Goal: Task Accomplishment & Management: Complete application form

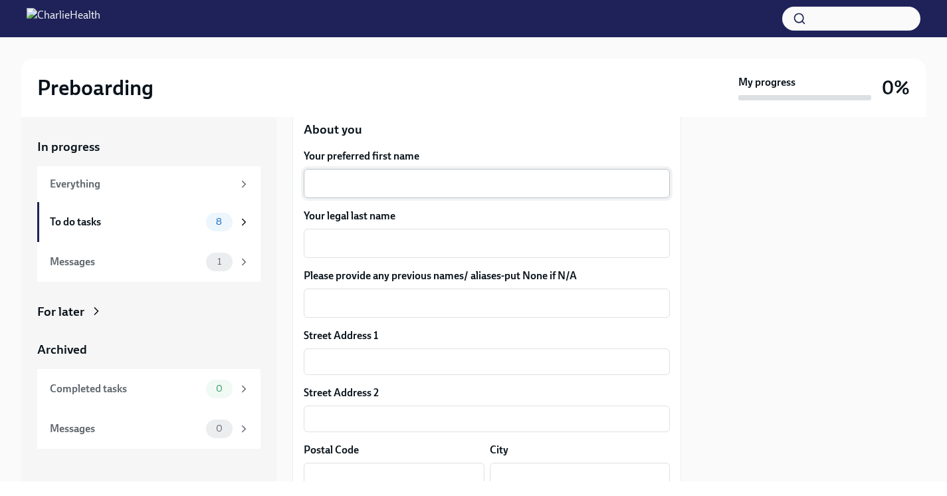
scroll to position [209, 0]
click at [386, 193] on div "x ​" at bounding box center [487, 183] width 366 height 29
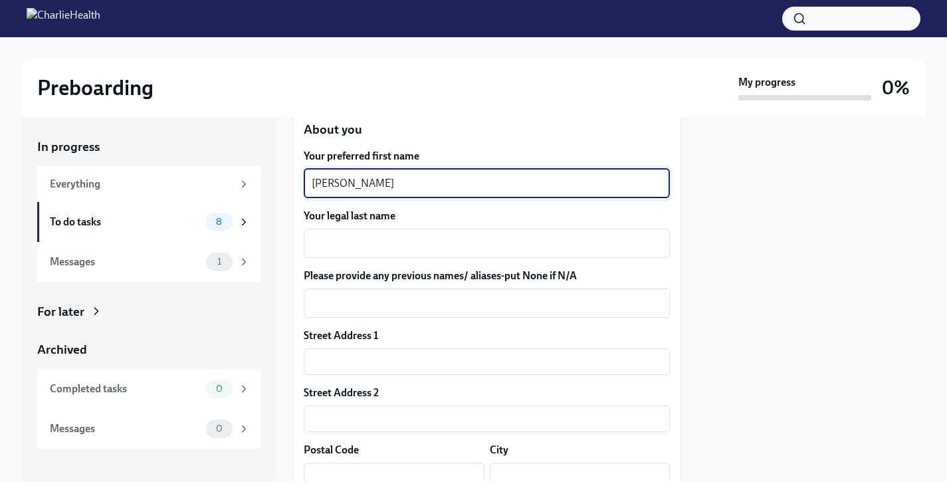
type textarea "[PERSON_NAME]"
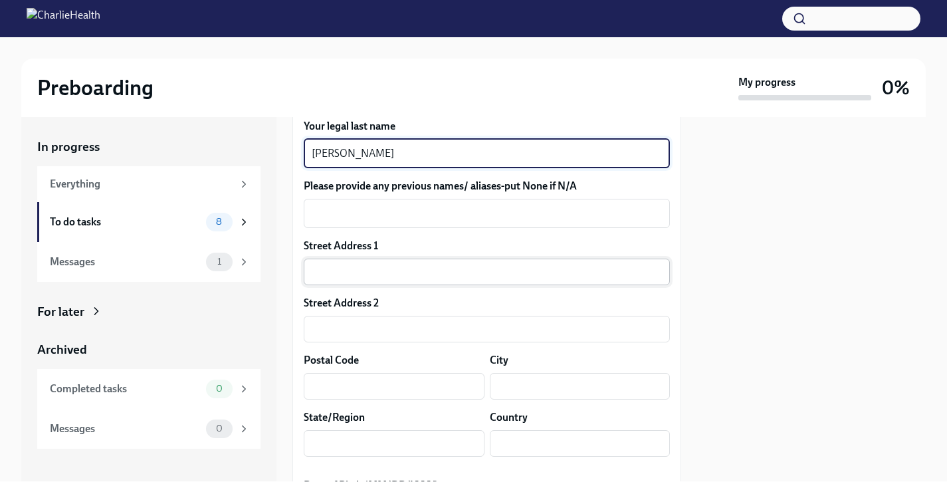
scroll to position [308, 0]
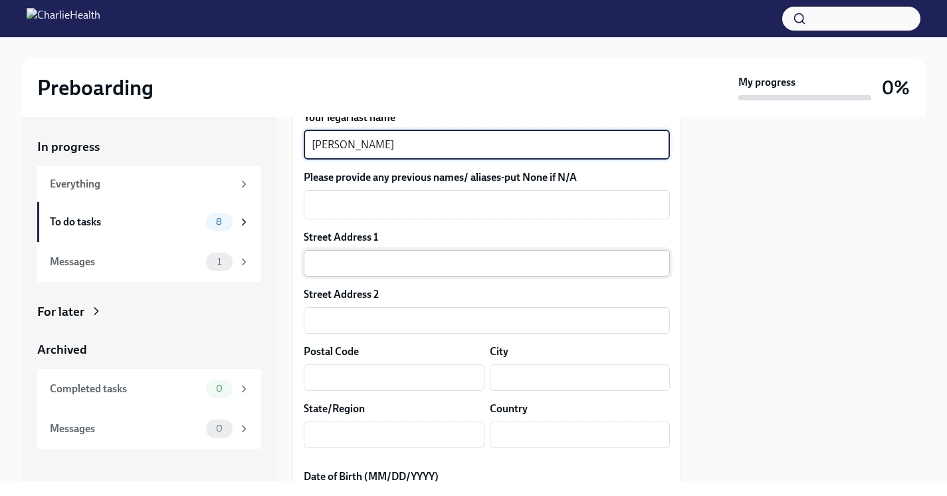
type textarea "[PERSON_NAME]"
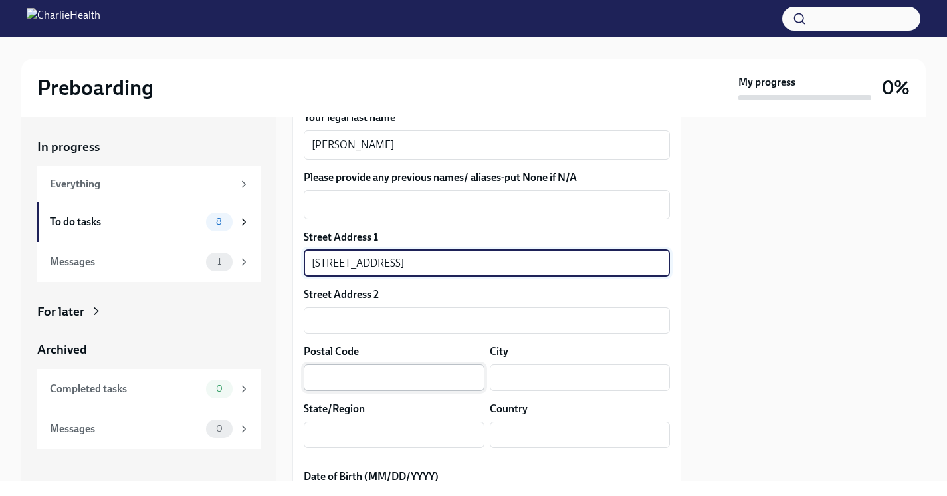
scroll to position [362, 0]
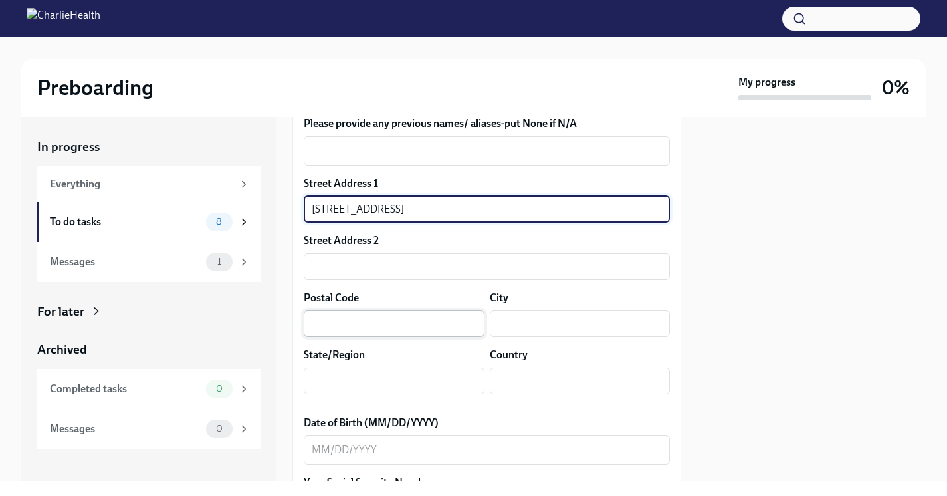
type input "[STREET_ADDRESS]"
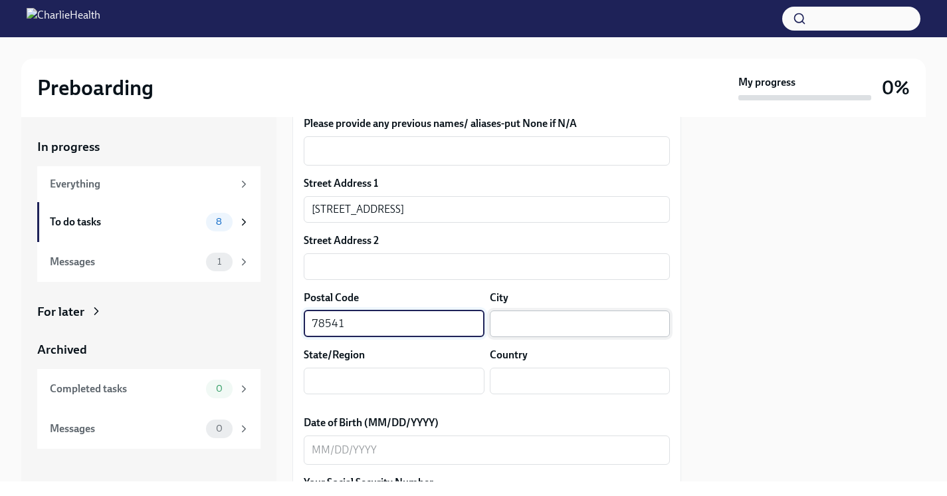
type input "78541"
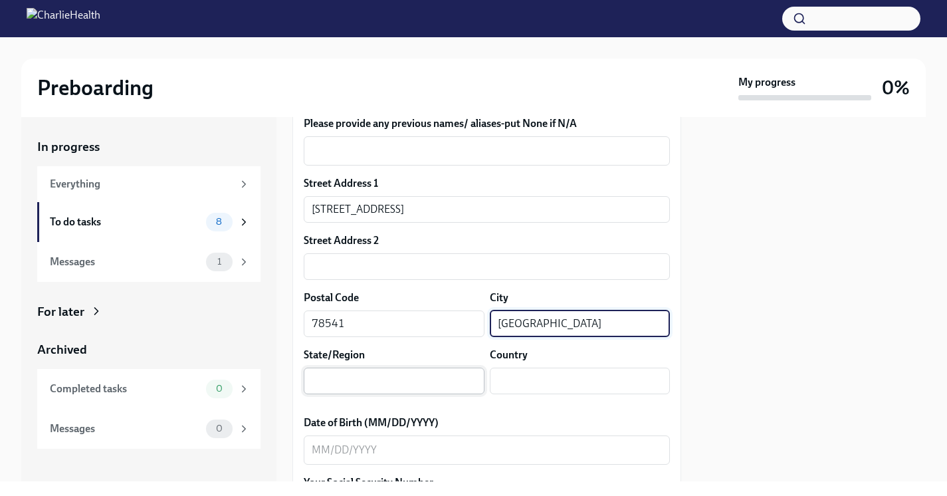
type input "[GEOGRAPHIC_DATA]"
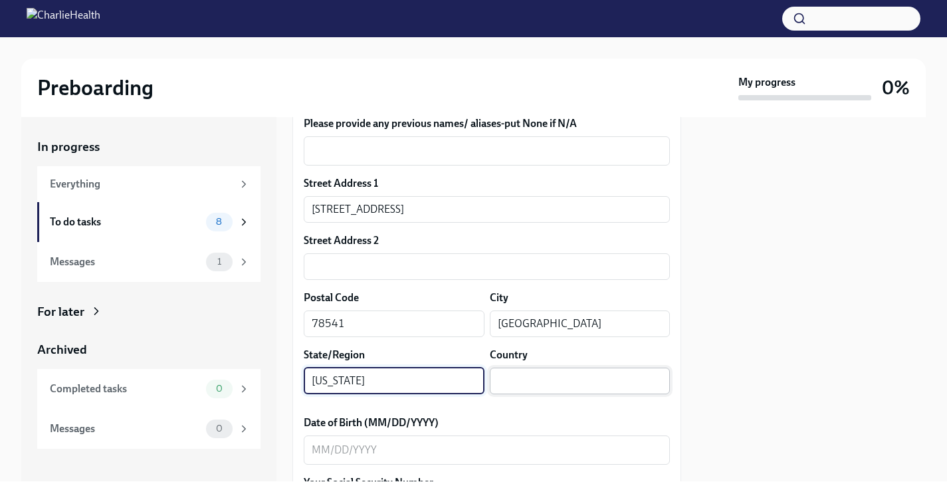
type input "[US_STATE]"
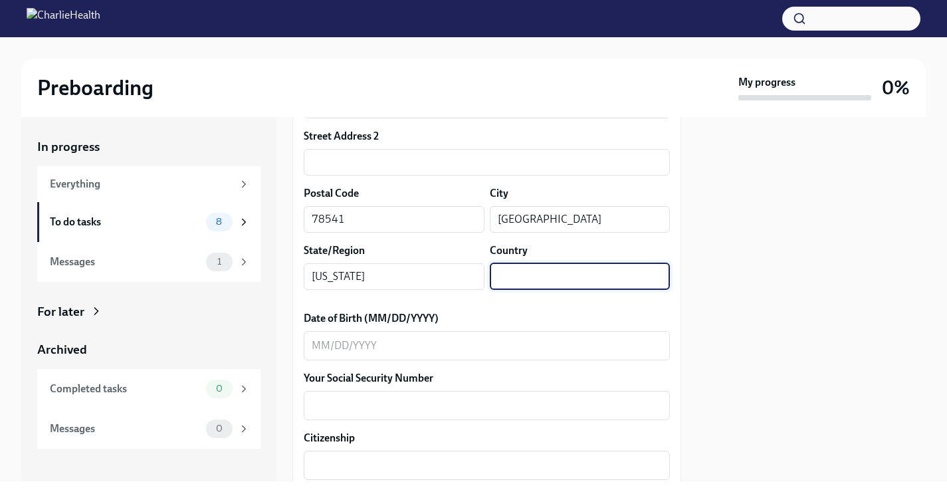
scroll to position [468, 0]
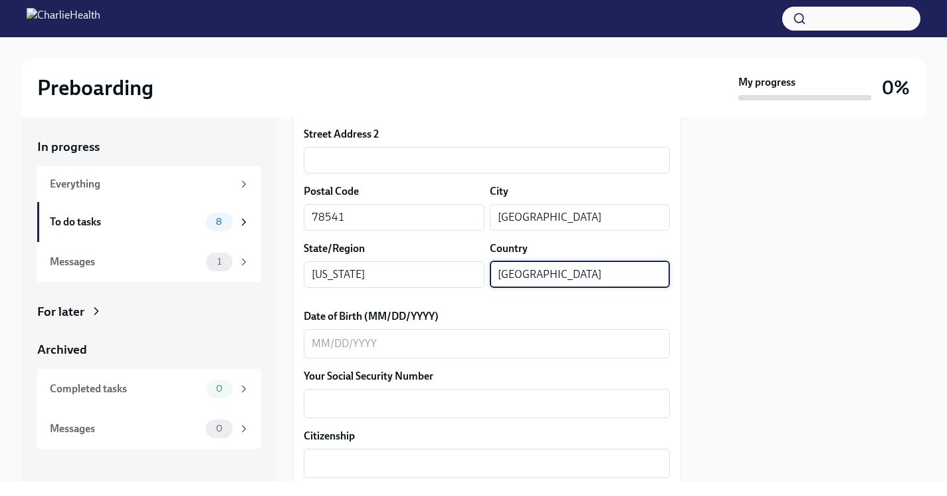
type input "[GEOGRAPHIC_DATA]"
click at [702, 328] on div at bounding box center [811, 299] width 229 height 364
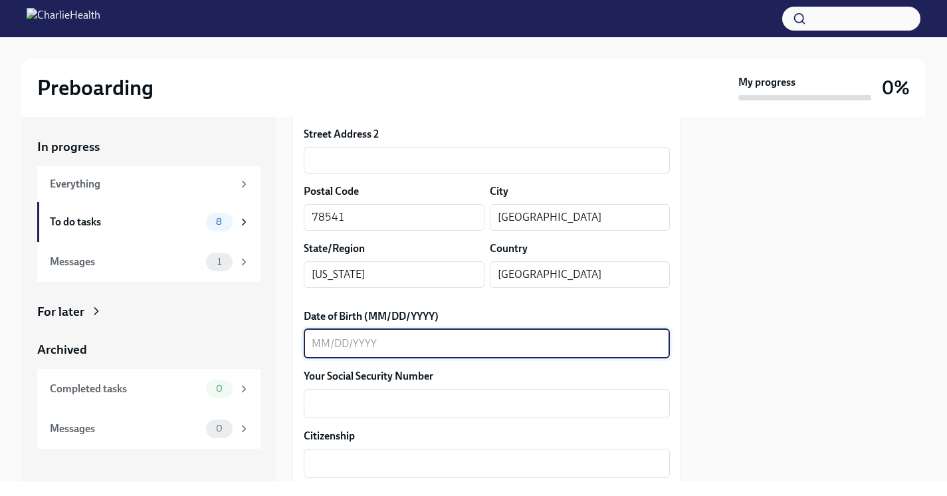
click at [450, 346] on textarea "Date of Birth (MM/DD/YYYY)" at bounding box center [487, 344] width 350 height 16
click at [326, 344] on textarea "03291997" at bounding box center [487, 344] width 350 height 16
click at [342, 340] on textarea "03/291997" at bounding box center [487, 344] width 350 height 16
type textarea "[DATE]"
click at [344, 403] on textarea "Your Social Security Number" at bounding box center [487, 403] width 350 height 16
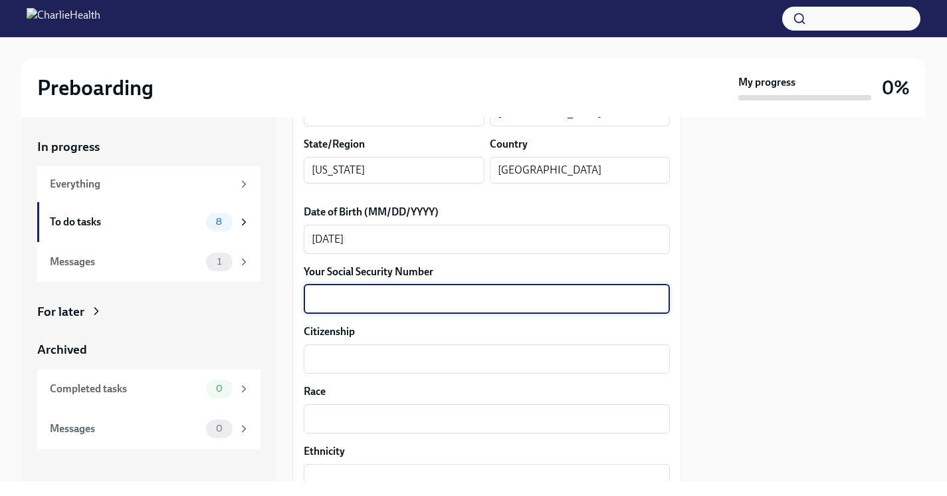
scroll to position [578, 0]
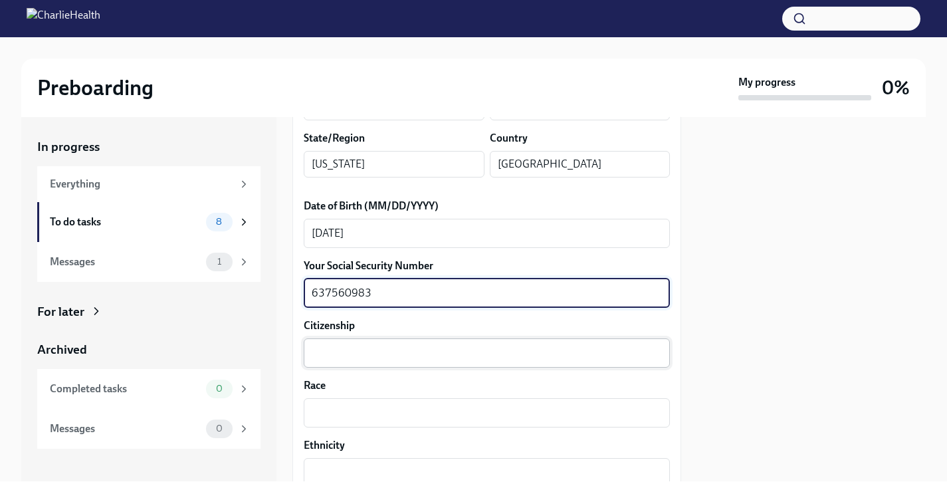
type textarea "637560983"
click at [349, 351] on textarea "Citizenship" at bounding box center [487, 353] width 350 height 16
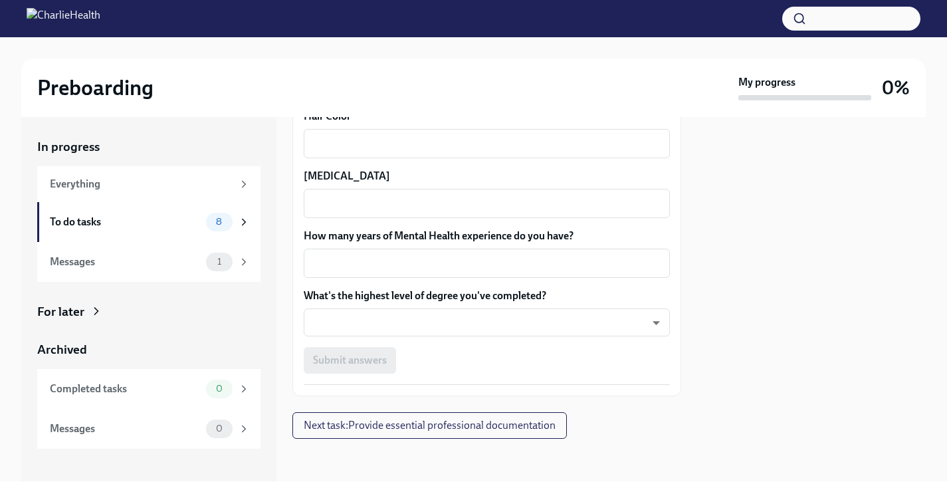
scroll to position [1266, 0]
click at [572, 333] on body "Preboarding My progress 0% In progress Everything To do tasks 8 Messages 1 For …" at bounding box center [473, 248] width 947 height 496
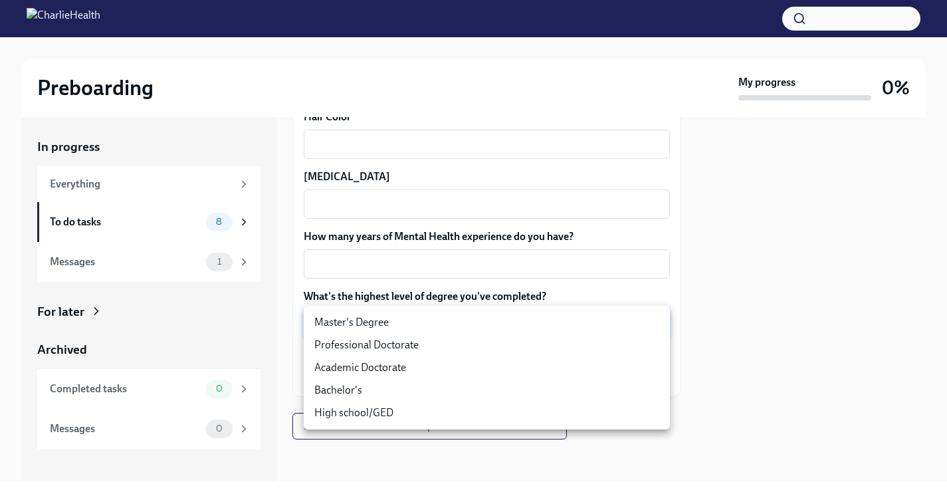
click at [369, 323] on li "Master's Degree" at bounding box center [487, 322] width 366 height 23
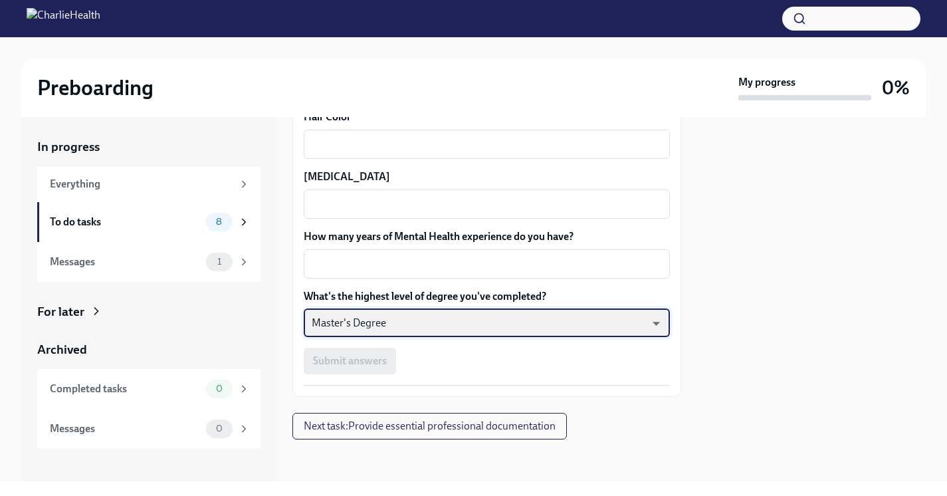
type input "2vBr-ghkD"
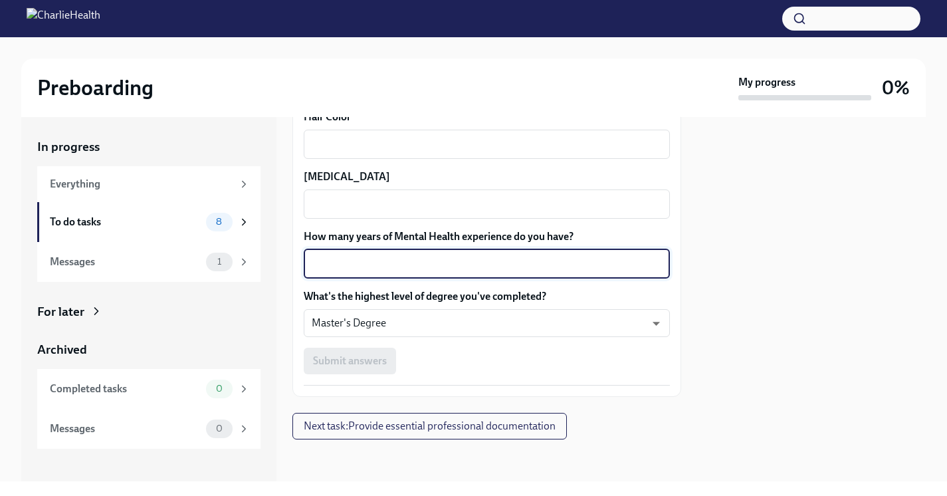
click at [406, 256] on textarea "How many years of Mental Health experience do you have?" at bounding box center [487, 264] width 350 height 16
click at [576, 265] on textarea "How many years of Mental Health experience do you have?" at bounding box center [487, 264] width 350 height 16
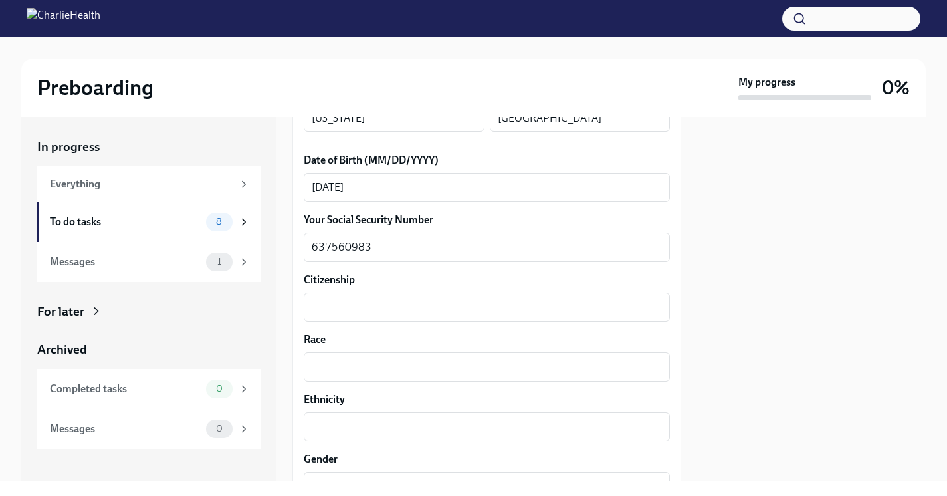
scroll to position [627, 0]
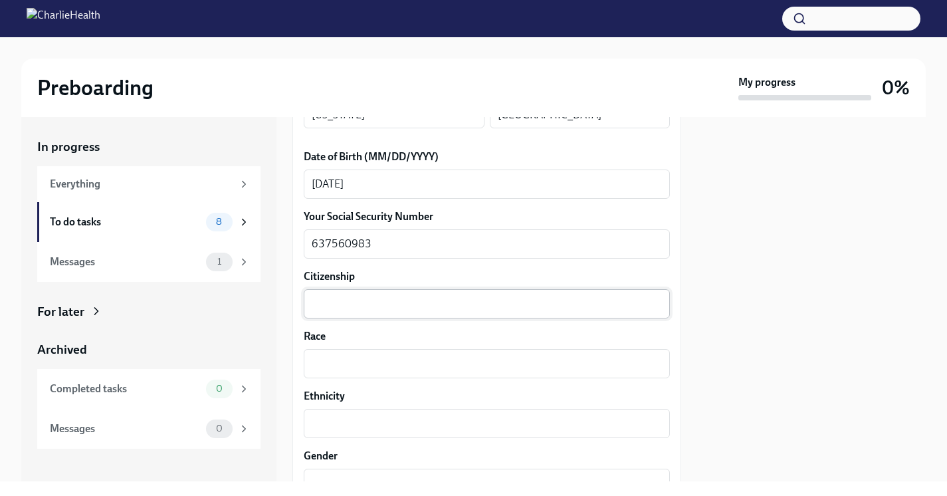
type textarea "3"
click at [439, 294] on div "x ​" at bounding box center [487, 303] width 366 height 29
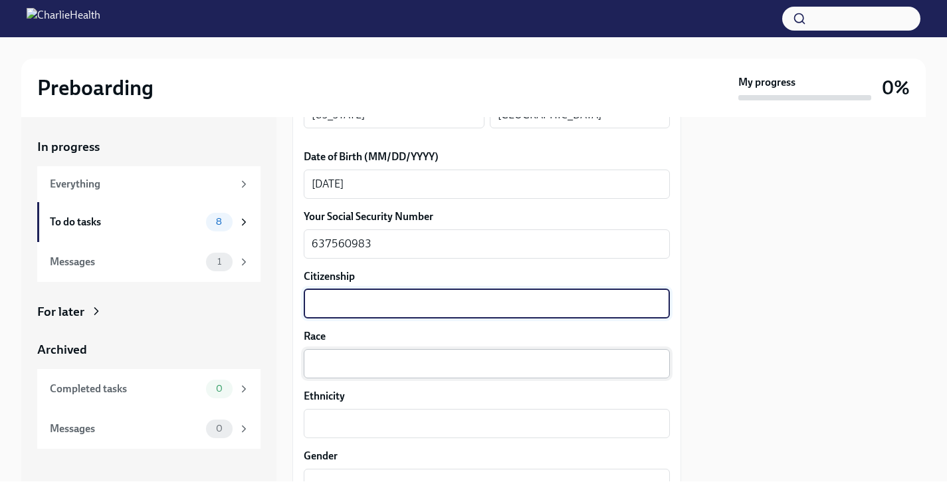
click at [437, 362] on textarea "Race" at bounding box center [487, 364] width 350 height 16
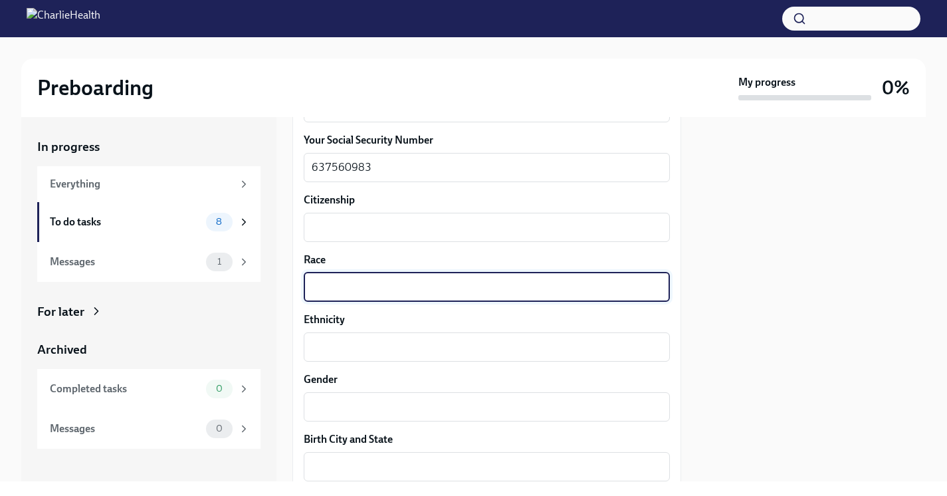
scroll to position [733, 0]
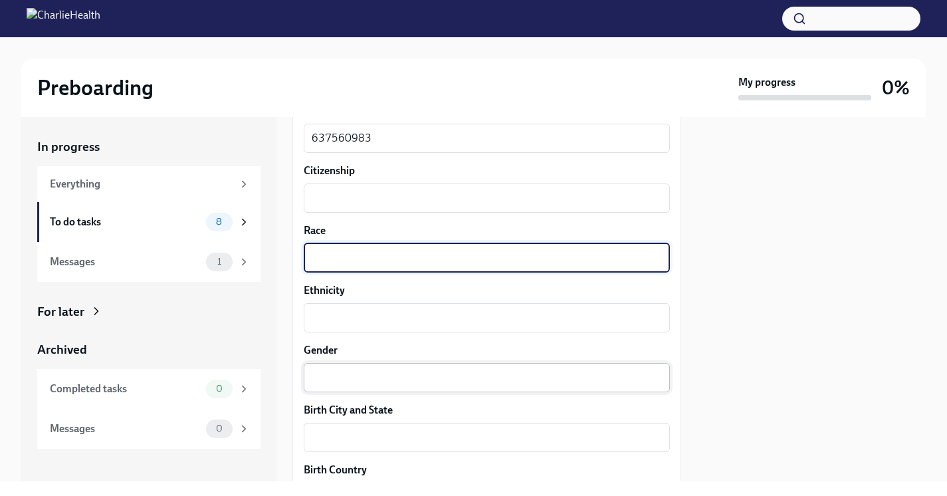
click at [439, 388] on div "x ​" at bounding box center [487, 377] width 366 height 29
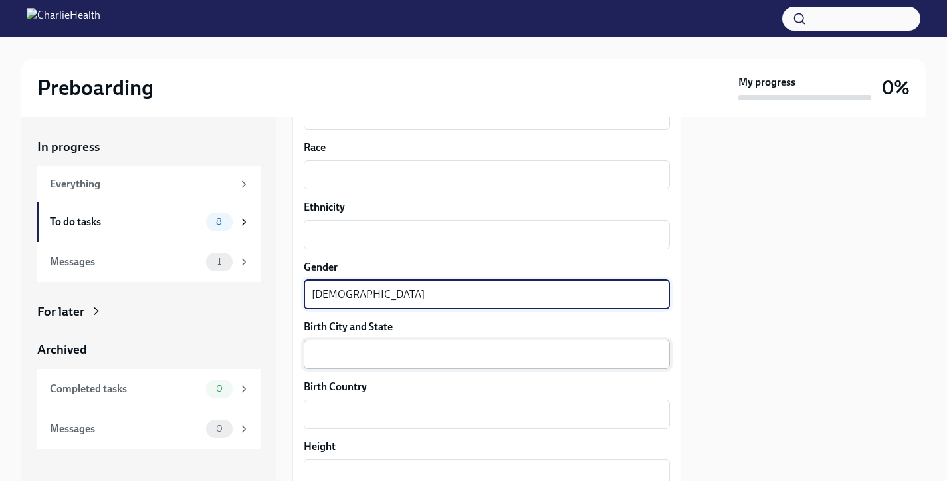
scroll to position [831, 0]
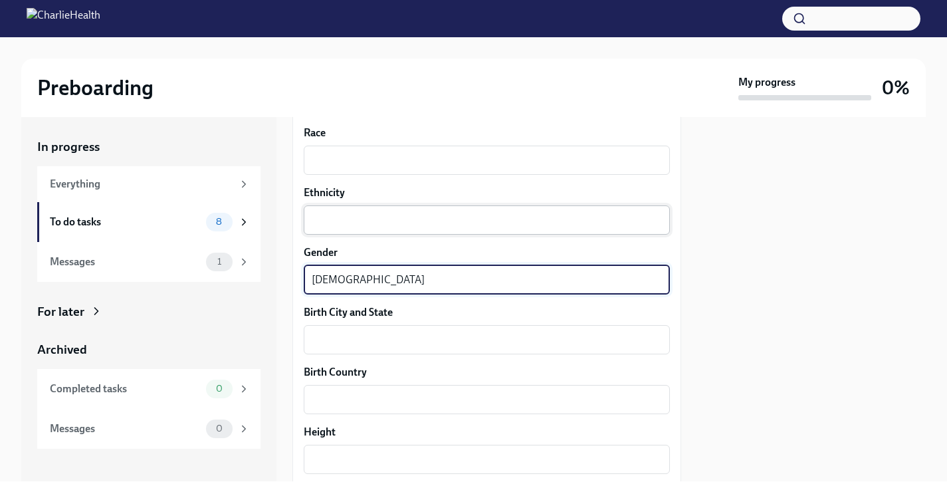
type textarea "[DEMOGRAPHIC_DATA]"
click at [370, 231] on div "x ​" at bounding box center [487, 219] width 366 height 29
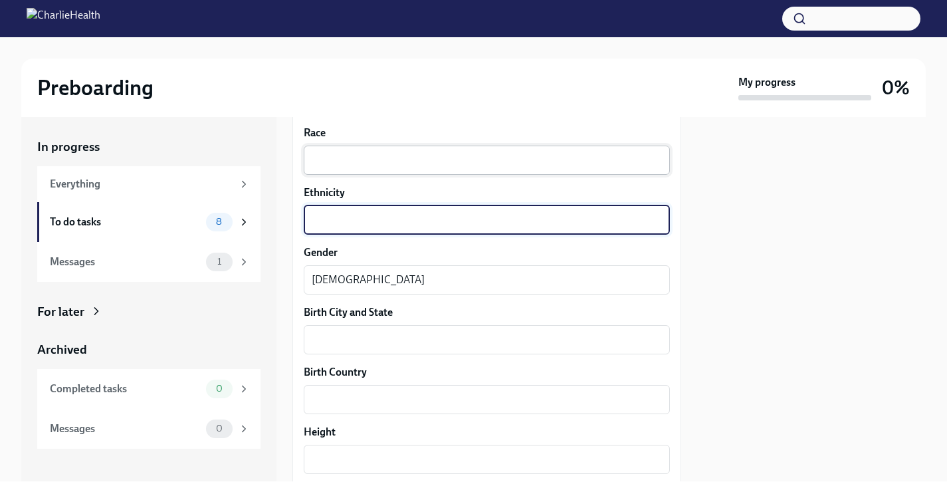
click at [374, 171] on div "x ​" at bounding box center [487, 160] width 366 height 29
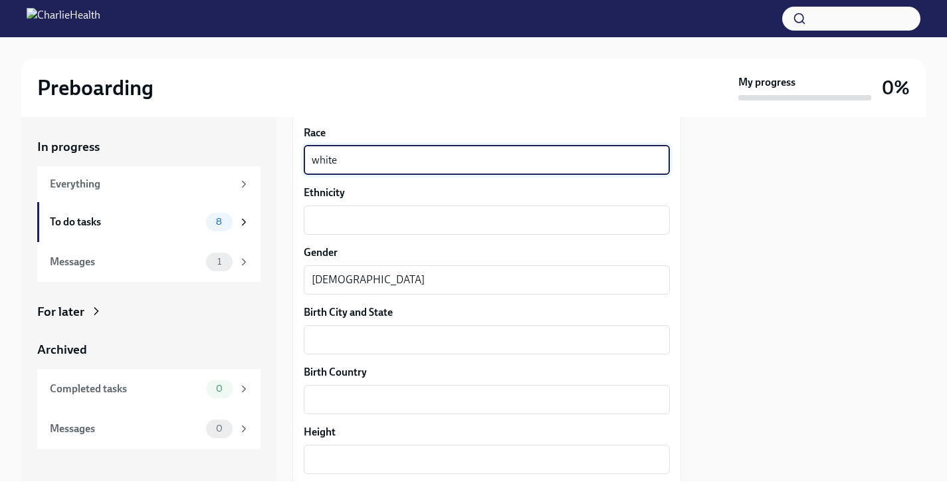
type textarea "white"
click at [359, 243] on div "Your preferred first name [PERSON_NAME] ​ Your legal last name [PERSON_NAME] x …" at bounding box center [487, 168] width 366 height 1282
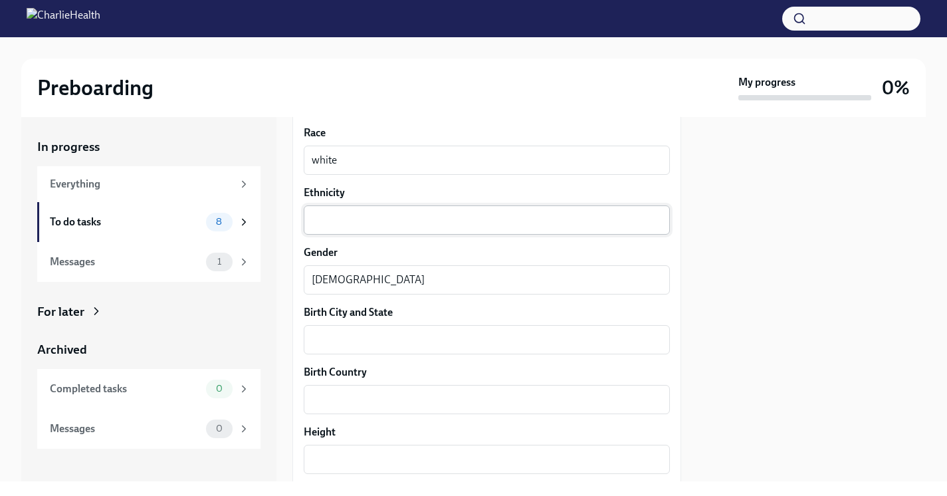
click at [366, 217] on textarea "Ethnicity" at bounding box center [487, 220] width 350 height 16
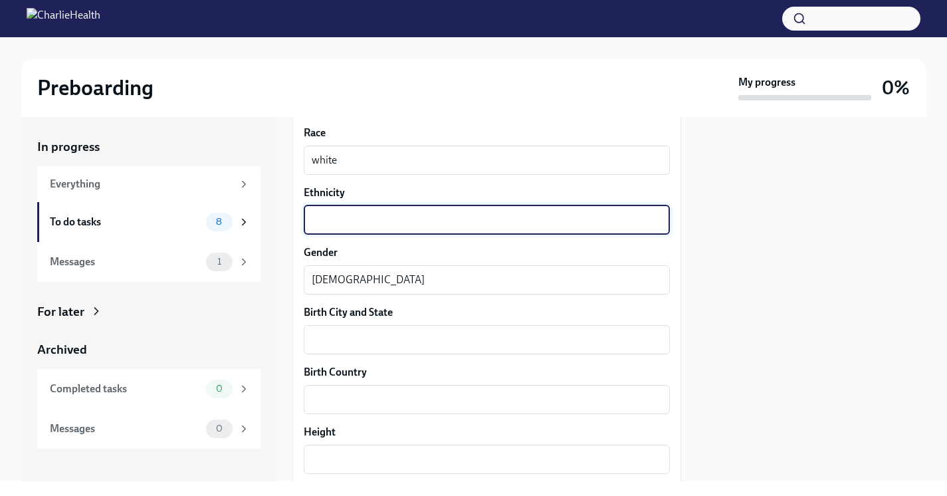
type textarea "s"
type textarea "[DEMOGRAPHIC_DATA]"
click at [352, 352] on div "x ​" at bounding box center [487, 339] width 366 height 29
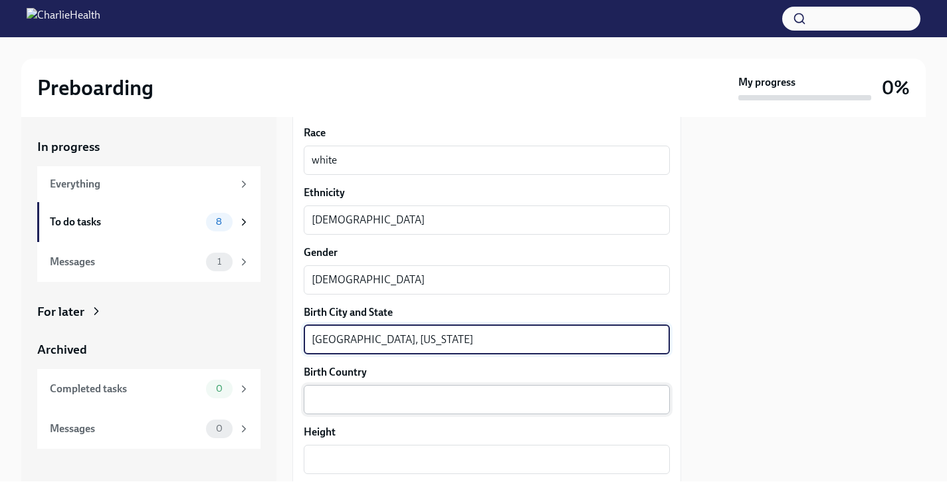
type textarea "[GEOGRAPHIC_DATA], [US_STATE]"
click at [361, 411] on div "x ​" at bounding box center [487, 399] width 366 height 29
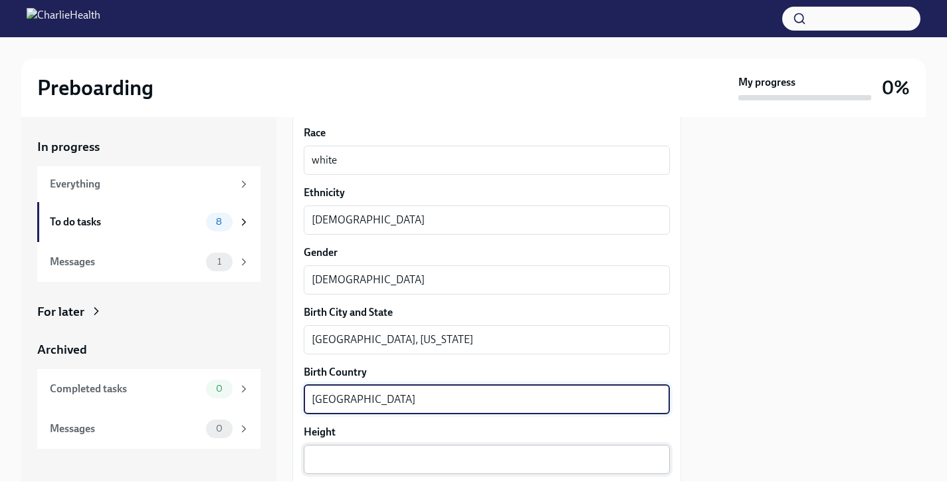
type textarea "[GEOGRAPHIC_DATA]"
click at [381, 467] on textarea "Height" at bounding box center [487, 459] width 350 height 16
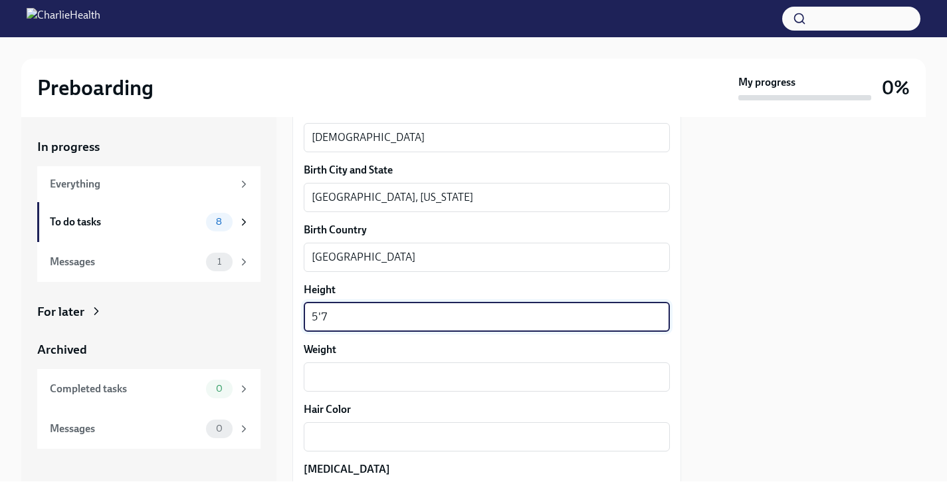
scroll to position [1008, 0]
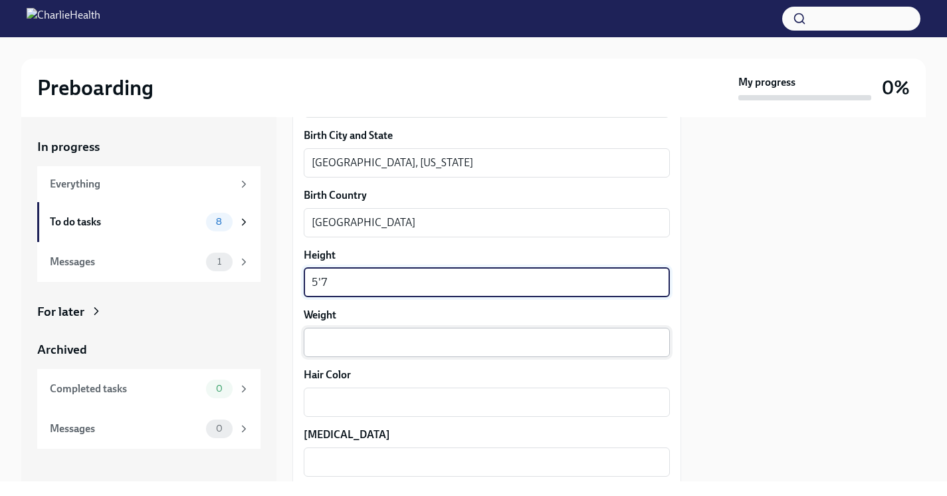
type textarea "5'7"
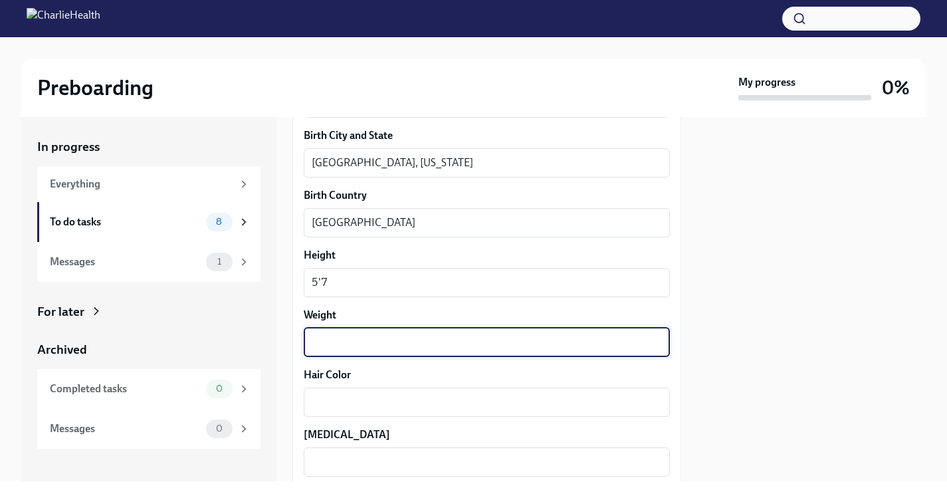
click at [360, 350] on div "x ​" at bounding box center [487, 342] width 366 height 29
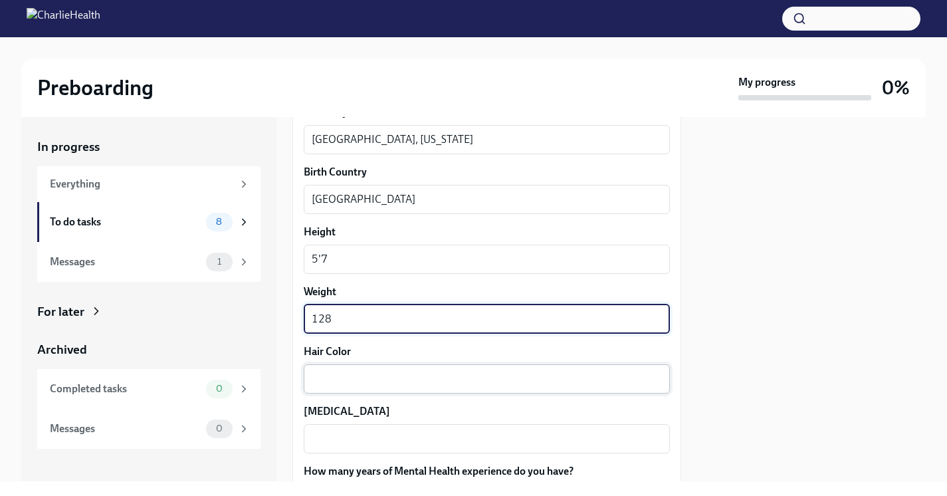
type textarea "128"
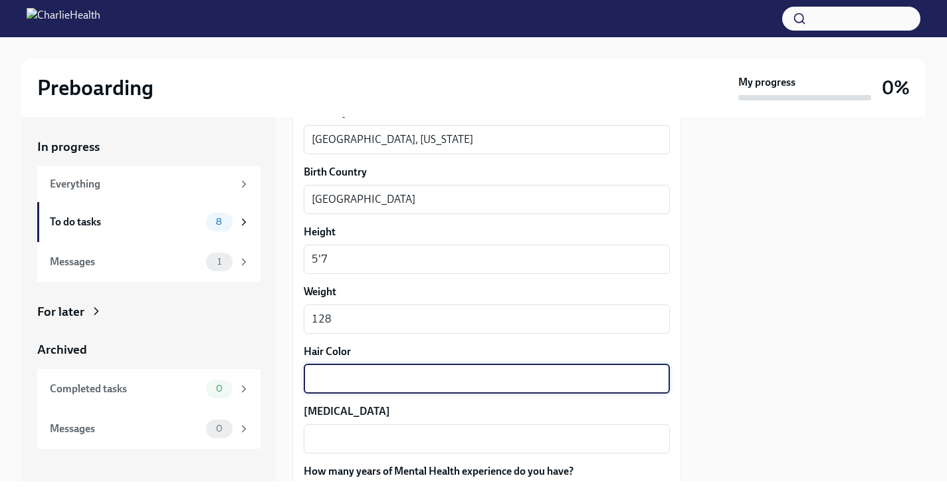
click at [390, 381] on textarea "Hair Color" at bounding box center [487, 379] width 350 height 16
type textarea "B"
type textarea "brown"
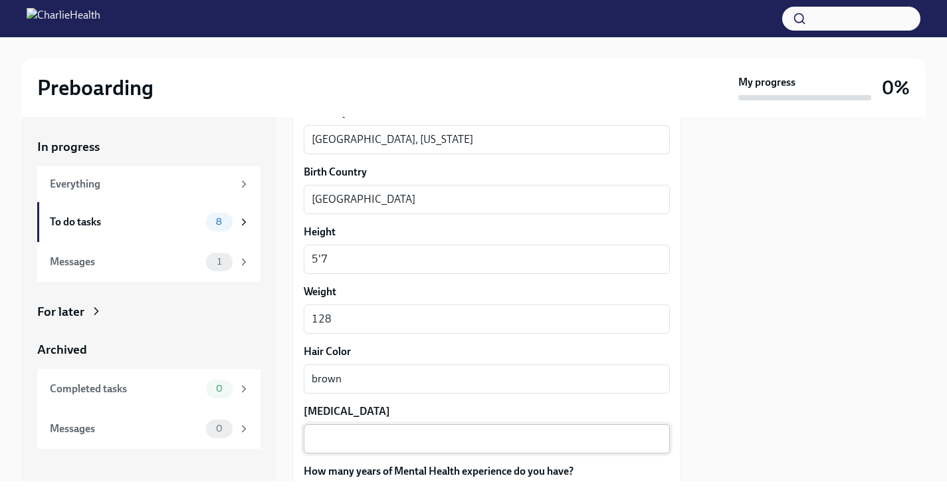
click at [377, 429] on div "x ​" at bounding box center [487, 438] width 366 height 29
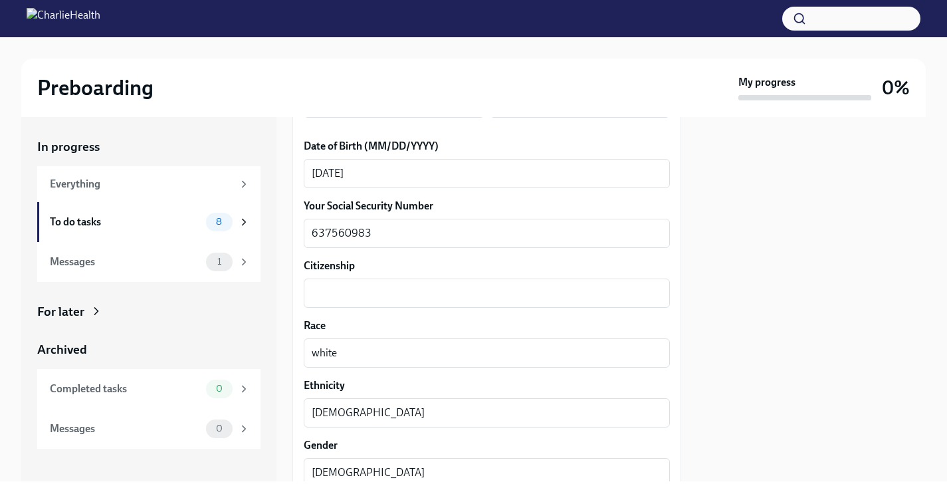
scroll to position [637, 0]
type textarea "brown"
click at [404, 288] on textarea "Citizenship" at bounding box center [487, 294] width 350 height 16
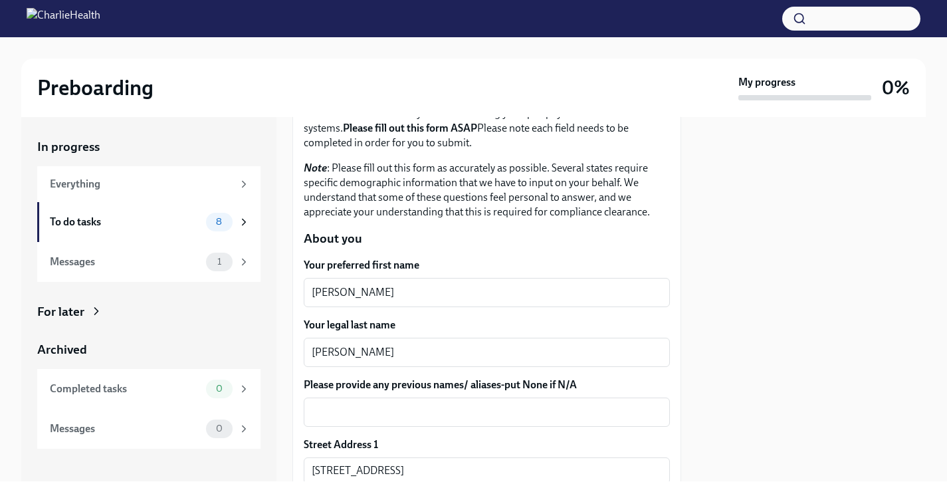
scroll to position [99, 0]
type textarea "[GEOGRAPHIC_DATA]"
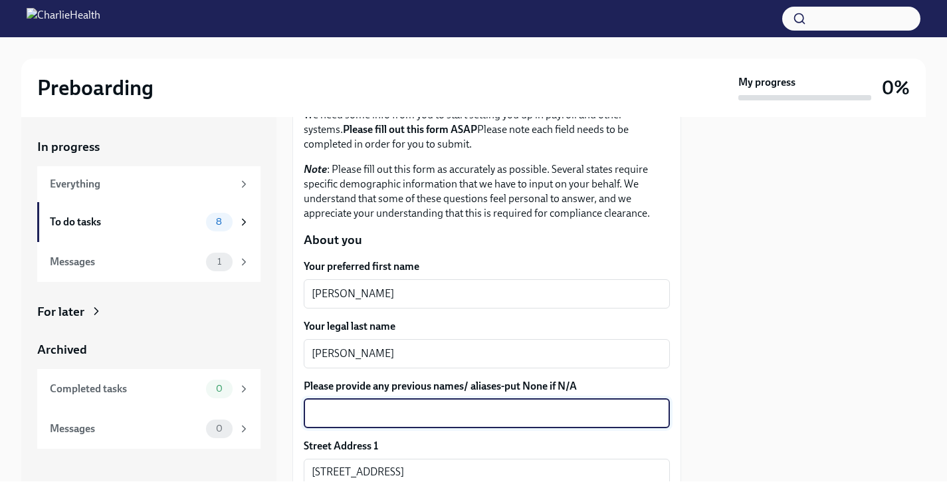
click at [445, 421] on textarea "Please provide any previous names/ aliases-put None if N/A" at bounding box center [487, 413] width 350 height 16
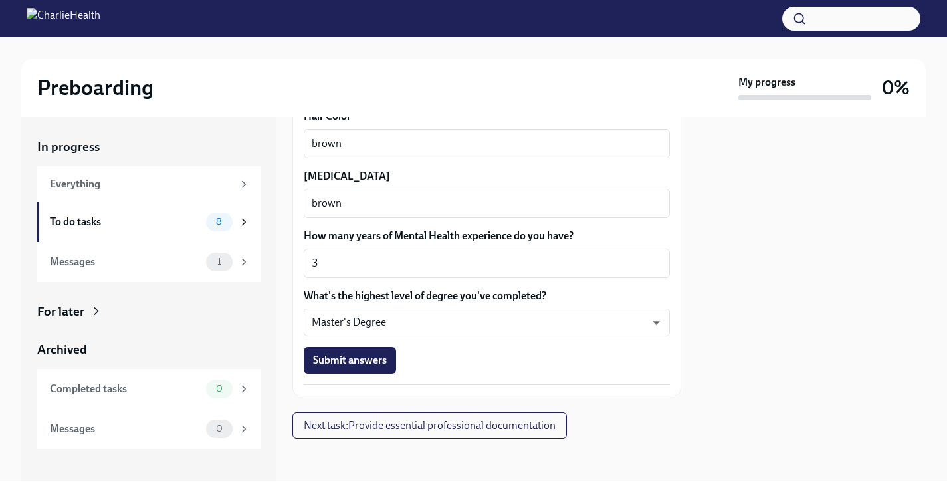
scroll to position [1266, 0]
type textarea "N/A"
click at [386, 348] on button "Submit answers" at bounding box center [350, 361] width 92 height 27
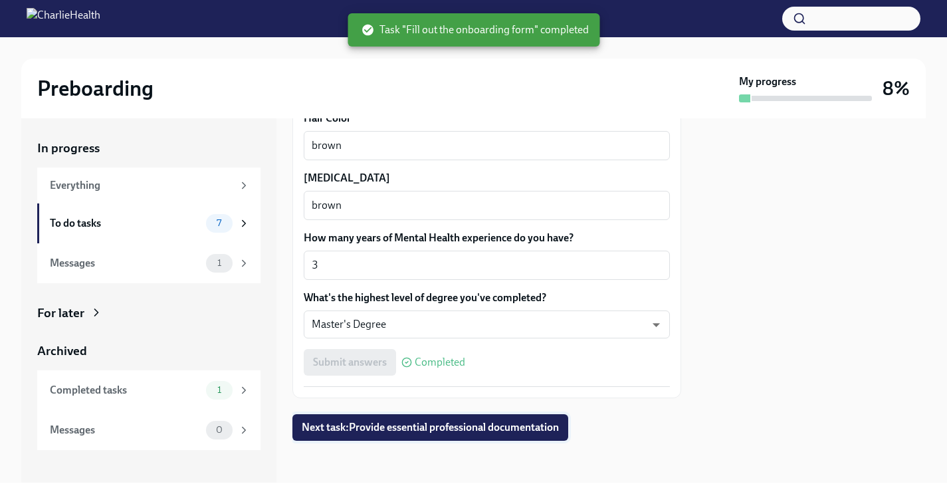
click at [491, 430] on span "Next task : Provide essential professional documentation" at bounding box center [430, 427] width 257 height 13
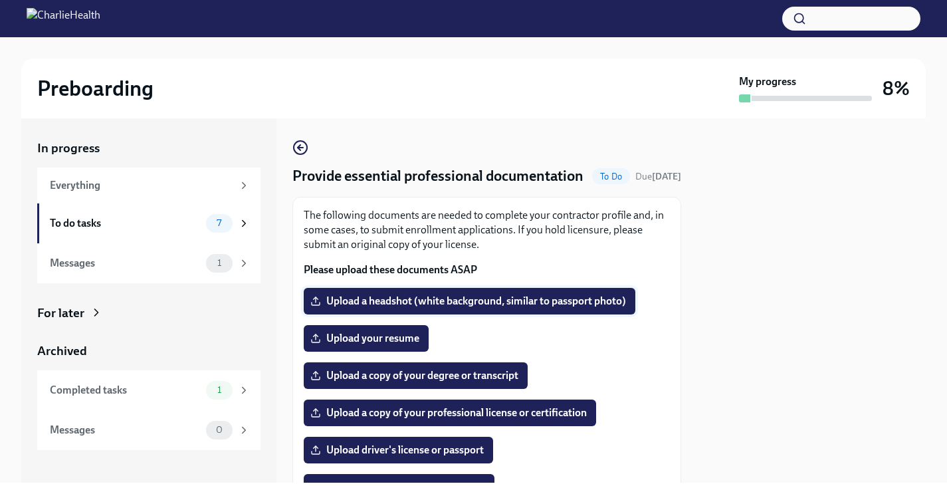
click at [588, 308] on span "Upload a headshot (white background, similar to passport photo)" at bounding box center [469, 300] width 313 height 13
click at [0, 0] on input "Upload a headshot (white background, similar to passport photo)" at bounding box center [0, 0] width 0 height 0
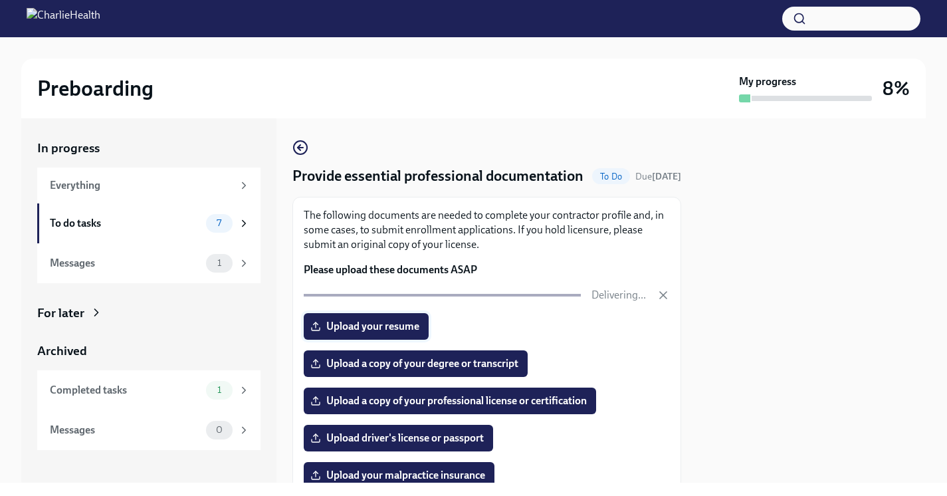
click at [395, 333] on span "Upload your resume" at bounding box center [366, 326] width 106 height 13
click at [0, 0] on input "Upload your resume" at bounding box center [0, 0] width 0 height 0
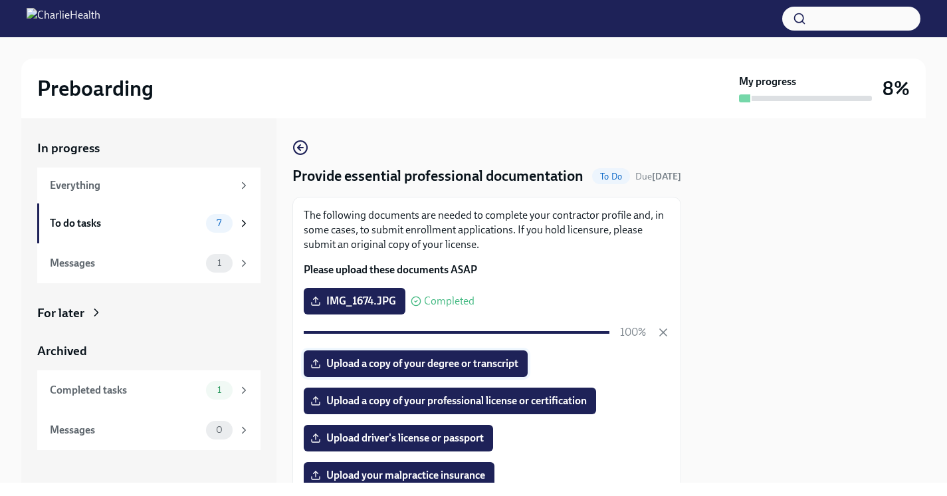
click at [476, 370] on span "Upload a copy of your degree or transcript" at bounding box center [415, 363] width 205 height 13
click at [0, 0] on input "Upload a copy of your degree or transcript" at bounding box center [0, 0] width 0 height 0
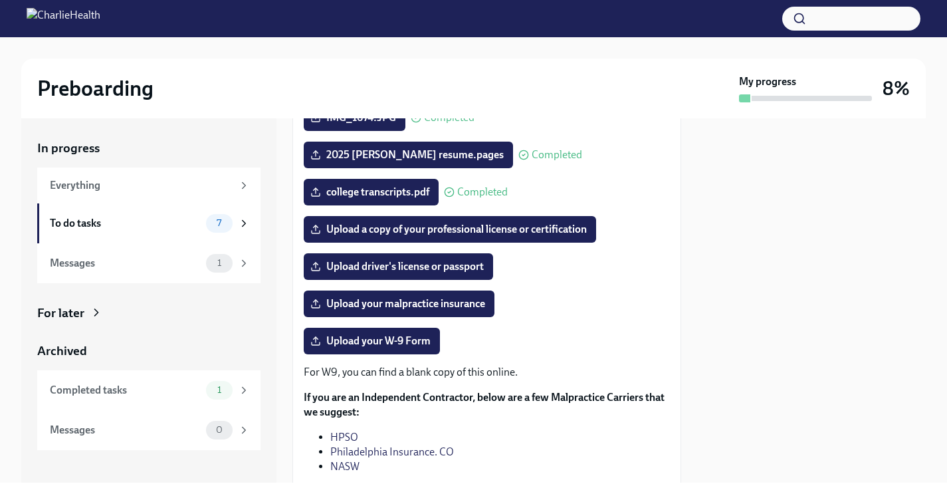
scroll to position [181, 0]
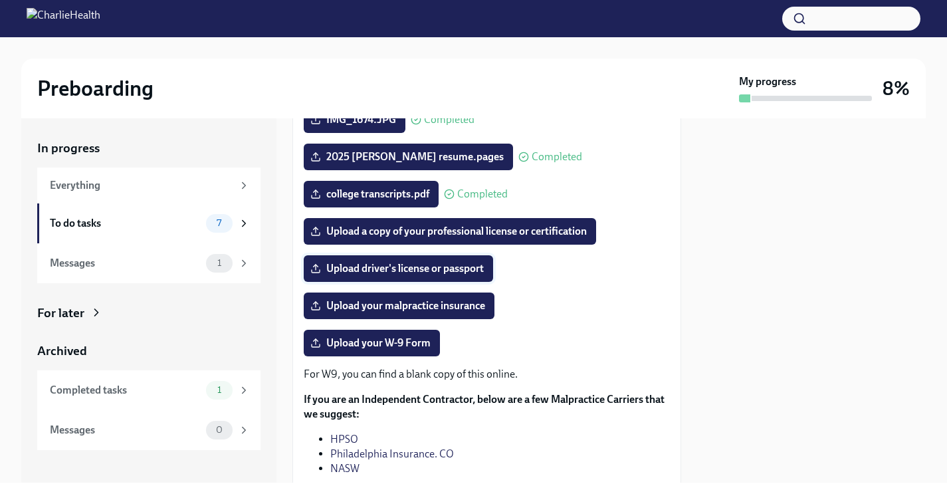
click at [481, 282] on label "Upload driver's license or passport" at bounding box center [398, 268] width 189 height 27
click at [0, 0] on input "Upload driver's license or passport" at bounding box center [0, 0] width 0 height 0
click at [406, 238] on span "Upload a copy of your professional license or certification" at bounding box center [450, 231] width 274 height 13
click at [0, 0] on input "Upload a copy of your professional license or certification" at bounding box center [0, 0] width 0 height 0
click at [459, 238] on span "Upload a copy of your professional license or certification" at bounding box center [450, 231] width 274 height 13
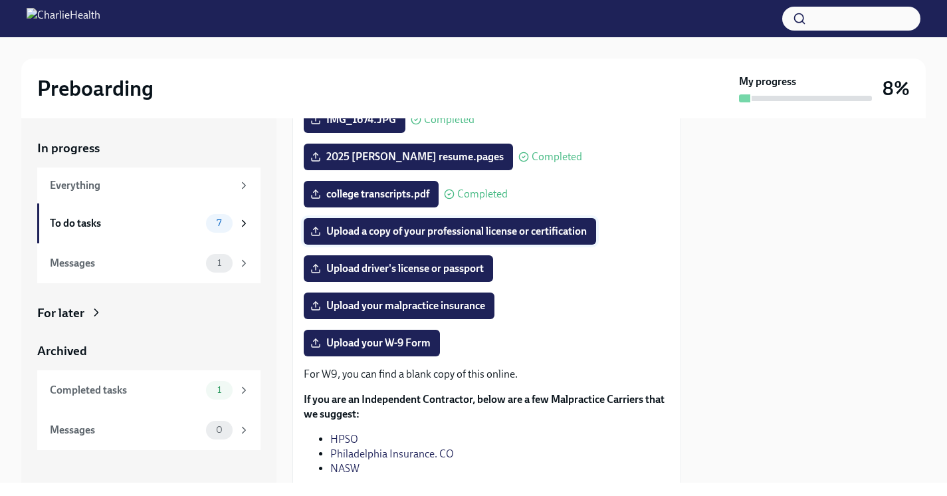
click at [0, 0] on input "Upload a copy of your professional license or certification" at bounding box center [0, 0] width 0 height 0
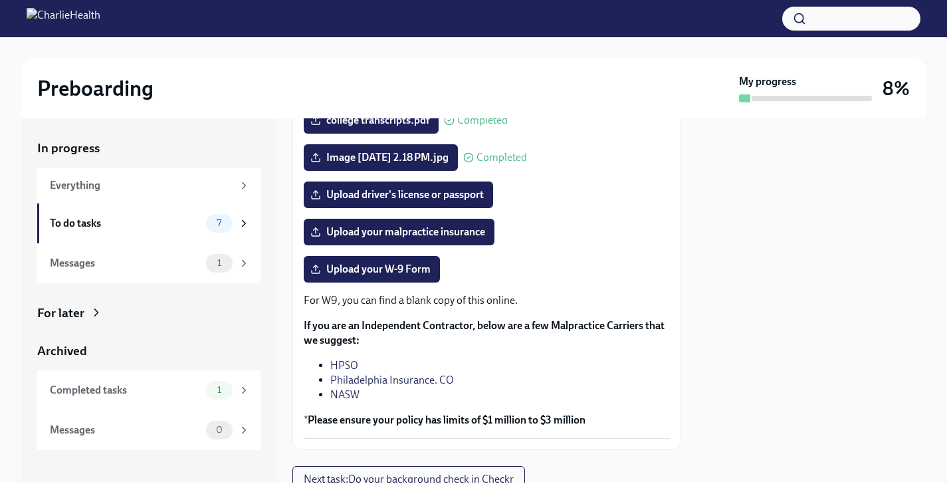
scroll to position [262, 0]
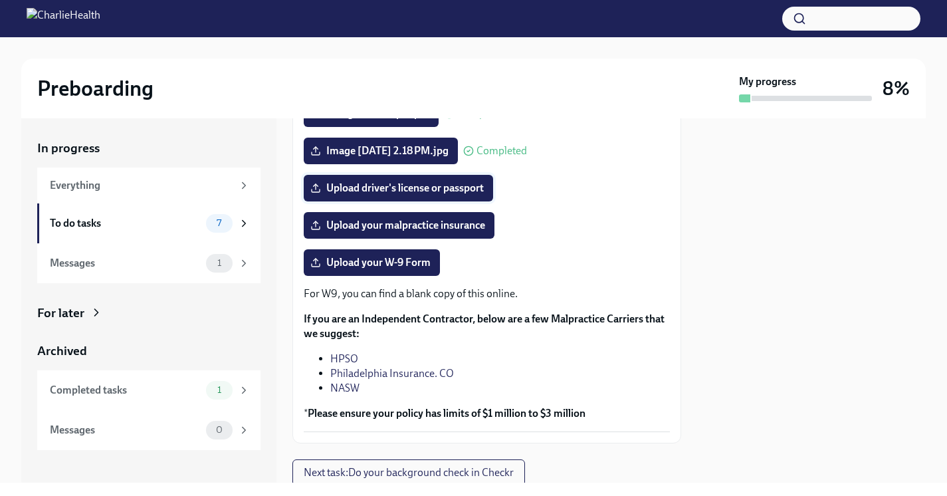
click at [456, 195] on span "Upload driver's license or passport" at bounding box center [398, 187] width 171 height 13
click at [0, 0] on input "Upload driver's license or passport" at bounding box center [0, 0] width 0 height 0
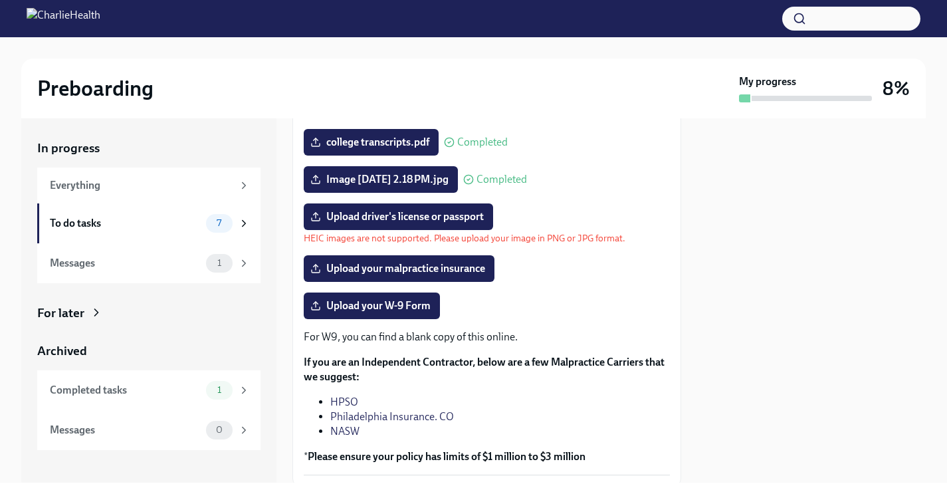
scroll to position [218, 0]
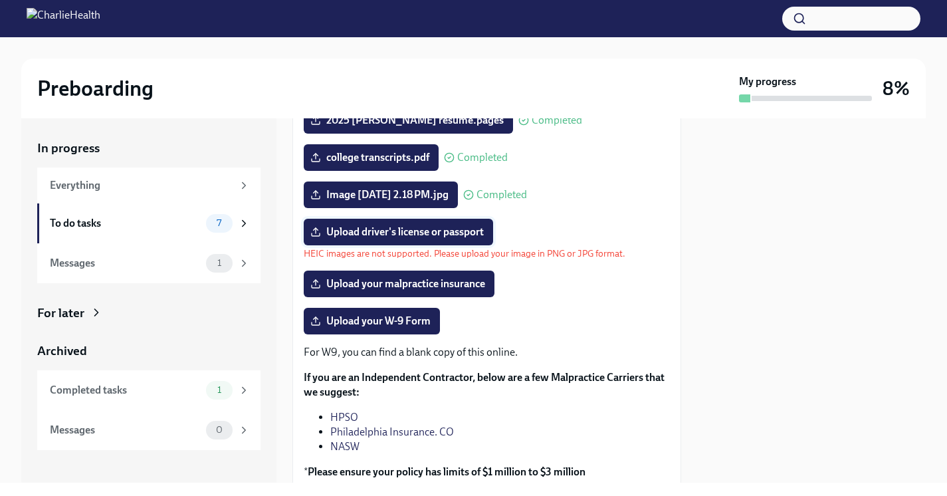
click at [467, 239] on span "Upload driver's license or passport" at bounding box center [398, 231] width 171 height 13
click at [0, 0] on input "Upload driver's license or passport" at bounding box center [0, 0] width 0 height 0
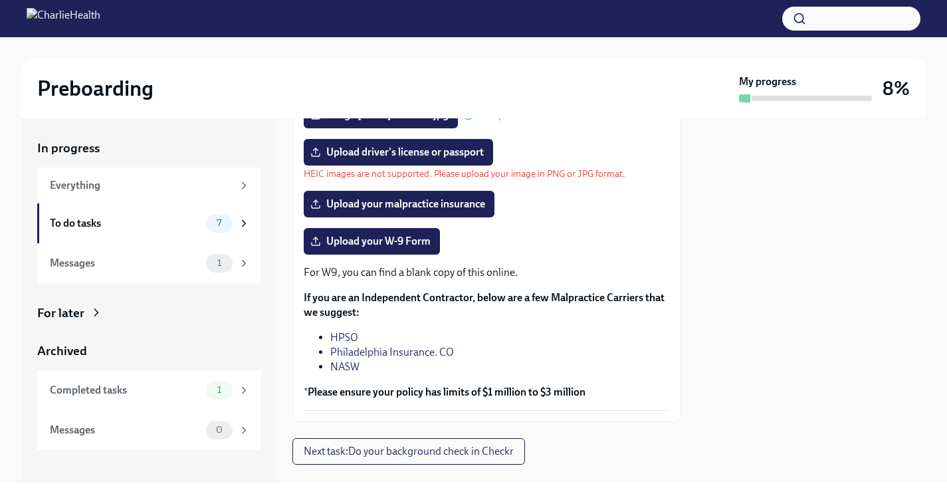
scroll to position [304, 0]
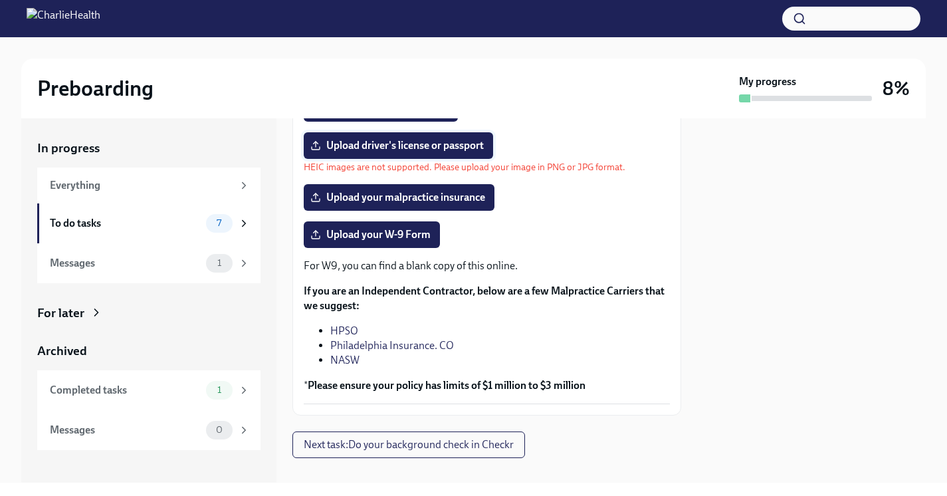
click at [392, 152] on span "Upload driver's license or passport" at bounding box center [398, 145] width 171 height 13
click at [0, 0] on input "Upload driver's license or passport" at bounding box center [0, 0] width 0 height 0
click at [444, 152] on span "Upload driver's license or passport" at bounding box center [398, 145] width 171 height 13
click at [0, 0] on input "Upload driver's license or passport" at bounding box center [0, 0] width 0 height 0
click at [573, 173] on div "Upload driver's license or passport Please choose a file smaller than 10MB" at bounding box center [487, 152] width 366 height 41
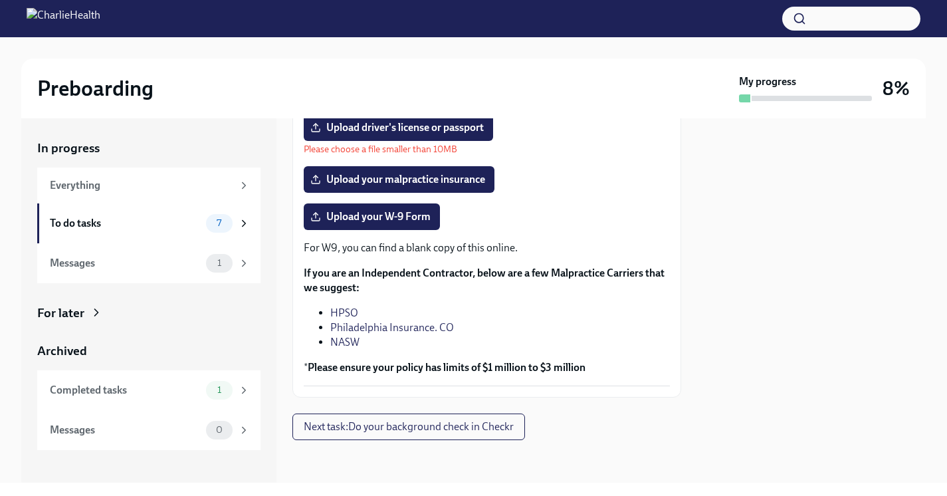
scroll to position [342, 0]
click at [414, 220] on span "Upload your W-9 Form" at bounding box center [372, 216] width 118 height 13
click at [0, 0] on input "Upload your W-9 Form" at bounding box center [0, 0] width 0 height 0
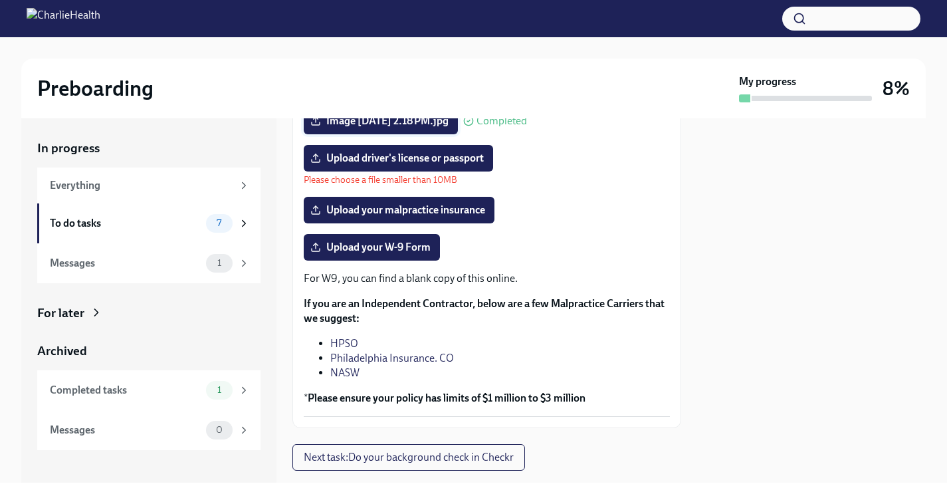
scroll to position [293, 0]
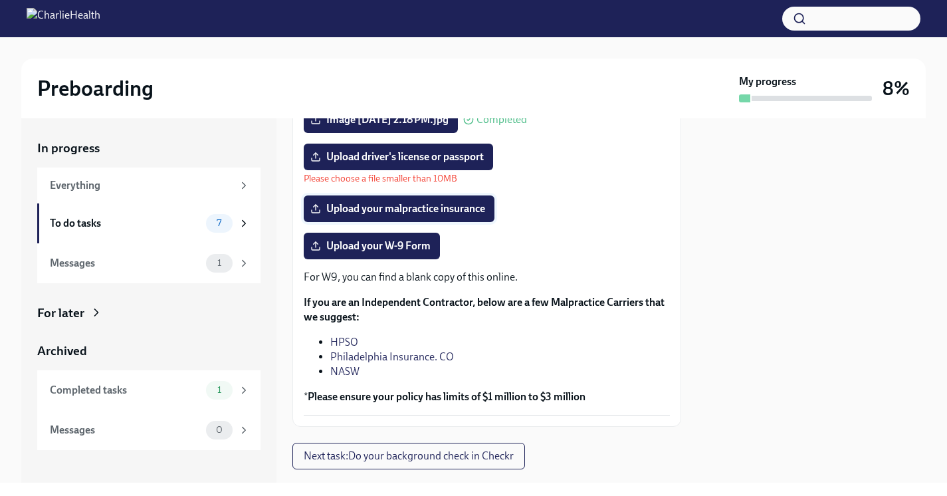
click at [372, 215] on span "Upload your malpractice insurance" at bounding box center [399, 208] width 172 height 13
click at [0, 0] on input "Upload your malpractice insurance" at bounding box center [0, 0] width 0 height 0
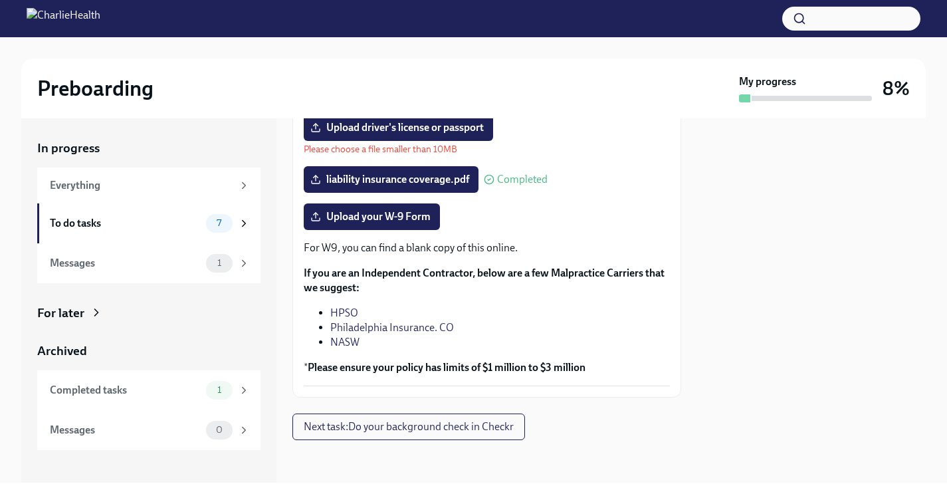
scroll to position [342, 0]
click at [921, 124] on div at bounding box center [811, 300] width 229 height 364
click at [469, 418] on button "Next task : Do your background check in Checkr" at bounding box center [408, 426] width 233 height 27
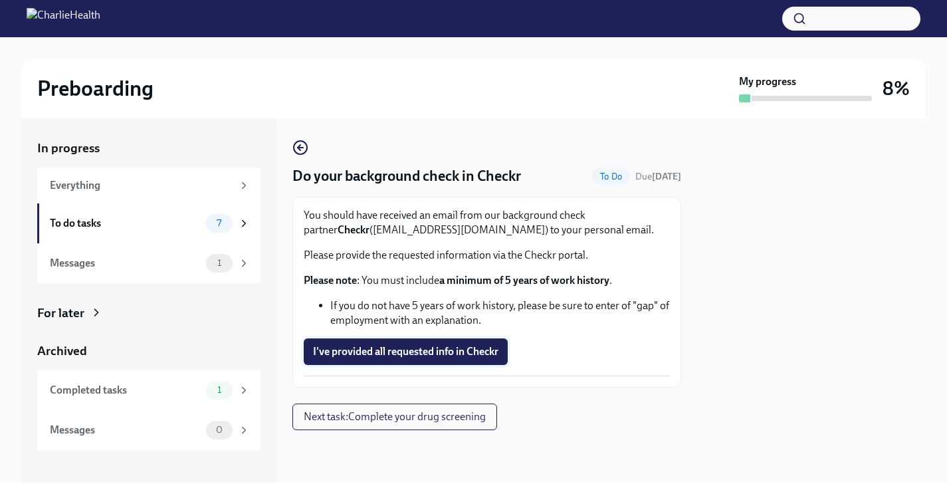
click at [346, 350] on span "I've provided all requested info in Checkr" at bounding box center [405, 351] width 185 height 13
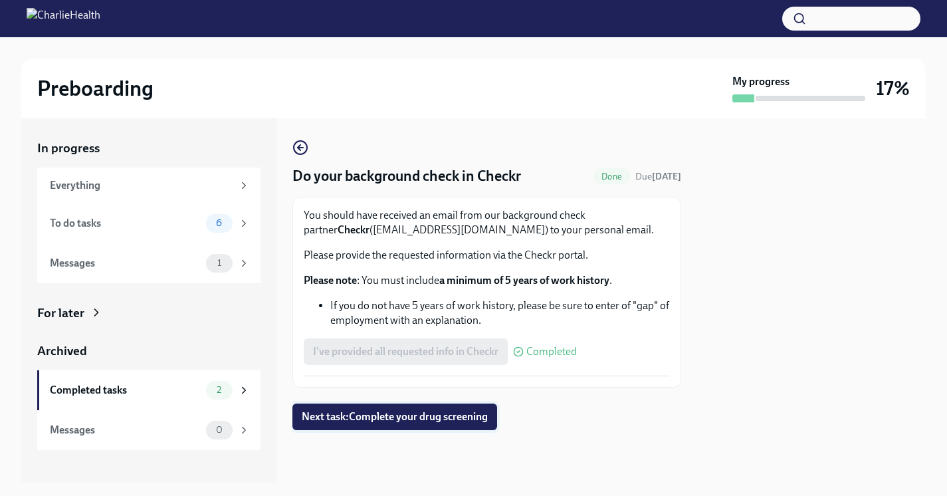
click at [360, 421] on span "Next task : Complete your drug screening" at bounding box center [395, 416] width 186 height 13
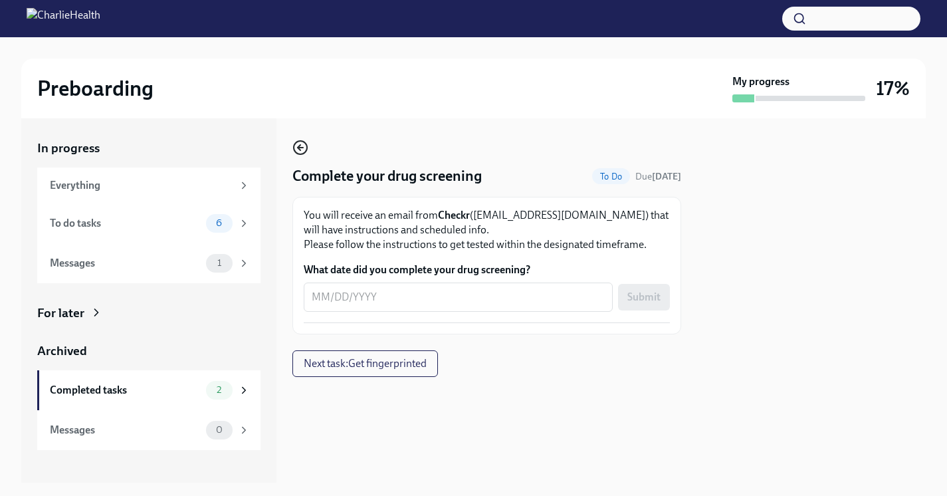
click at [300, 150] on icon "button" at bounding box center [299, 147] width 3 height 5
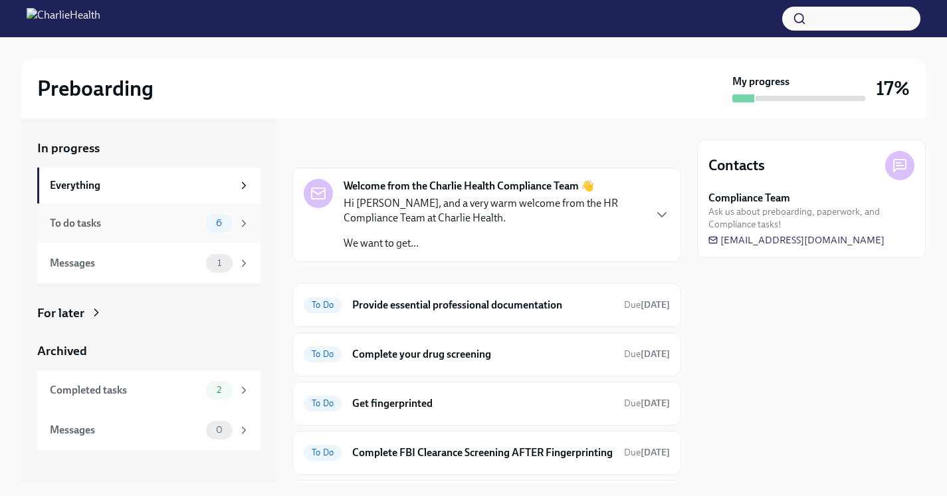
click at [243, 228] on icon at bounding box center [244, 223] width 12 height 12
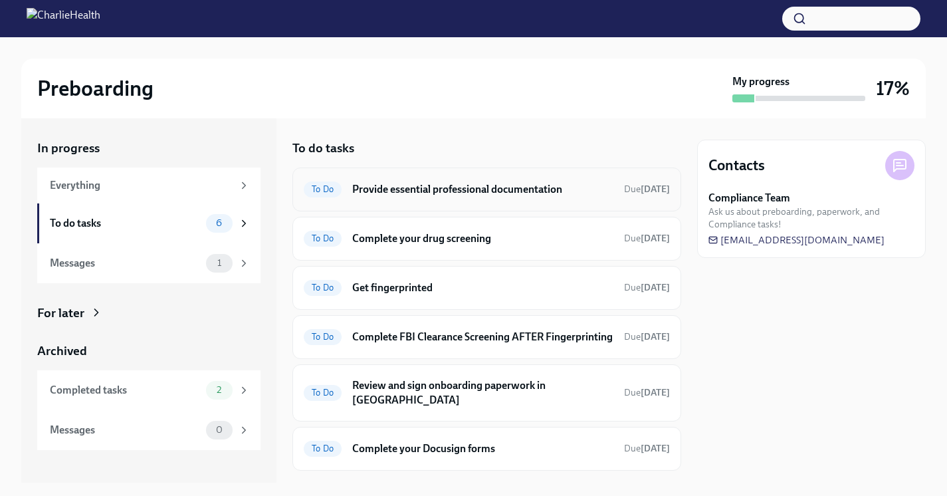
click at [407, 193] on h6 "Provide essential professional documentation" at bounding box center [482, 189] width 261 height 15
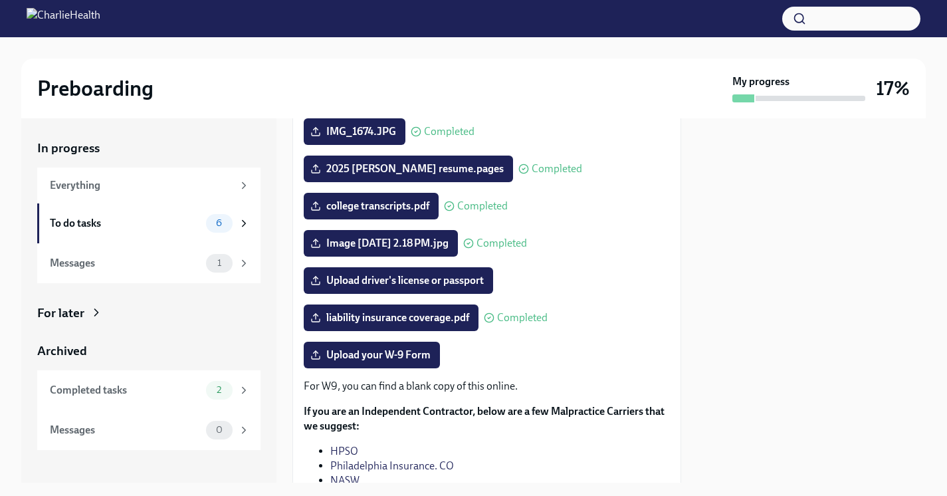
scroll to position [122, 0]
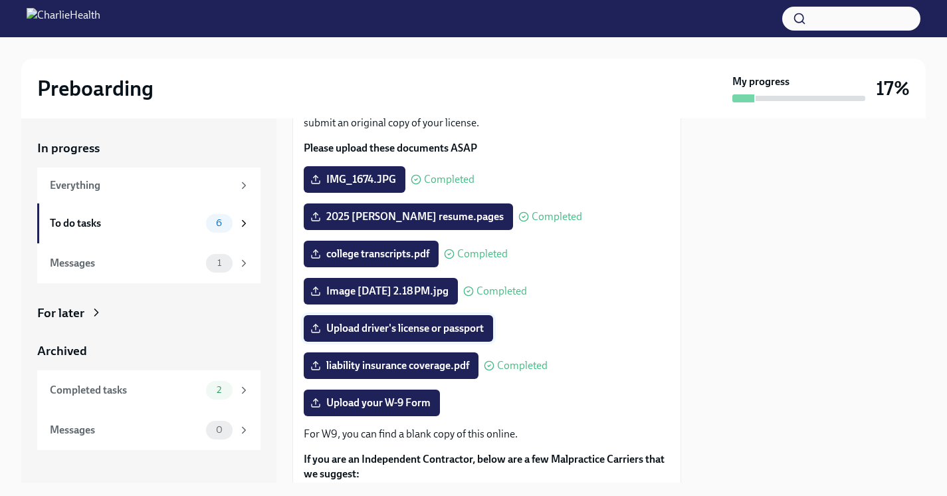
click at [382, 335] on span "Upload driver's license or passport" at bounding box center [398, 328] width 171 height 13
click at [0, 0] on input "Upload driver's license or passport" at bounding box center [0, 0] width 0 height 0
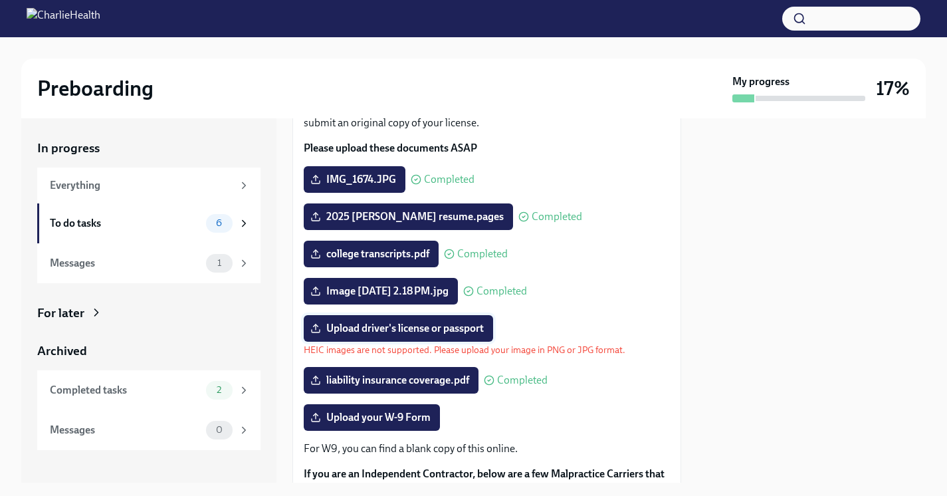
click at [450, 335] on span "Upload driver's license or passport" at bounding box center [398, 328] width 171 height 13
click at [0, 0] on input "Upload driver's license or passport" at bounding box center [0, 0] width 0 height 0
click at [229, 259] on span "1" at bounding box center [219, 263] width 20 height 10
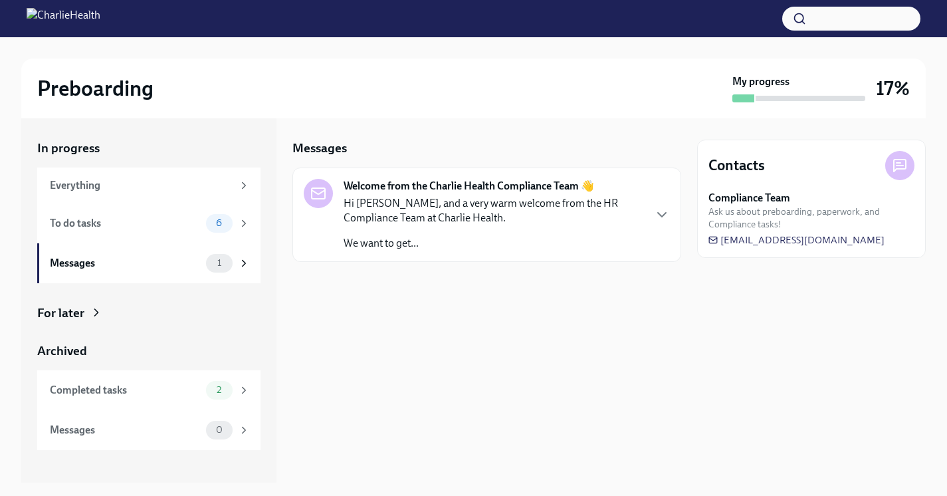
click at [411, 205] on p "Hi [PERSON_NAME], and a very warm welcome from the HR Compliance Team at Charli…" at bounding box center [494, 210] width 300 height 29
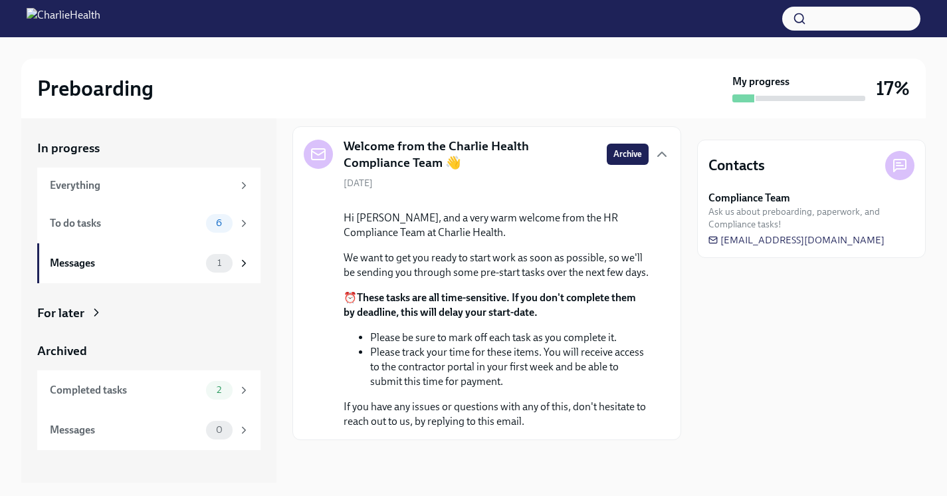
scroll to position [53, 0]
click at [160, 225] on div "To do tasks" at bounding box center [125, 223] width 151 height 15
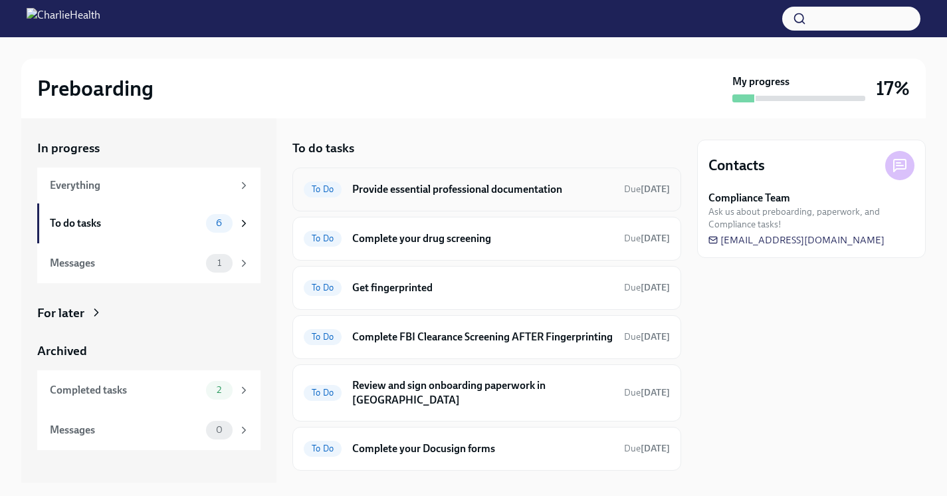
click at [463, 193] on h6 "Provide essential professional documentation" at bounding box center [482, 189] width 261 height 15
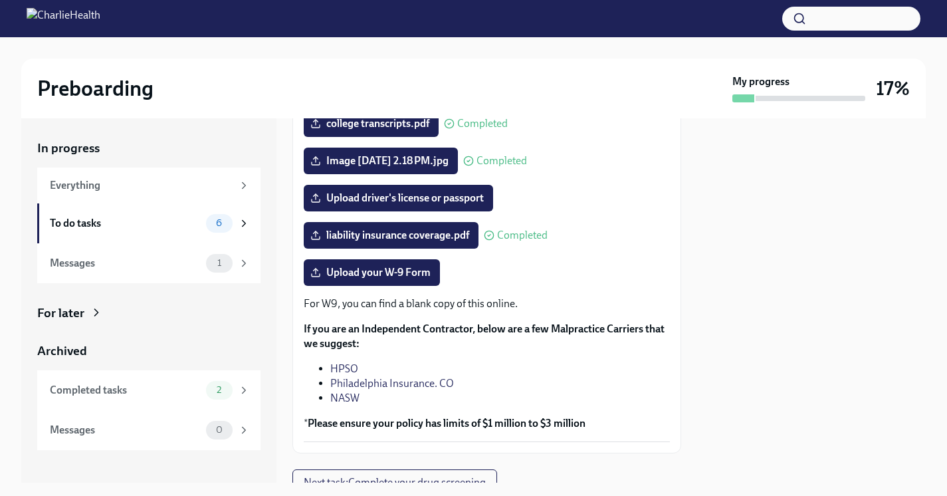
scroll to position [280, 0]
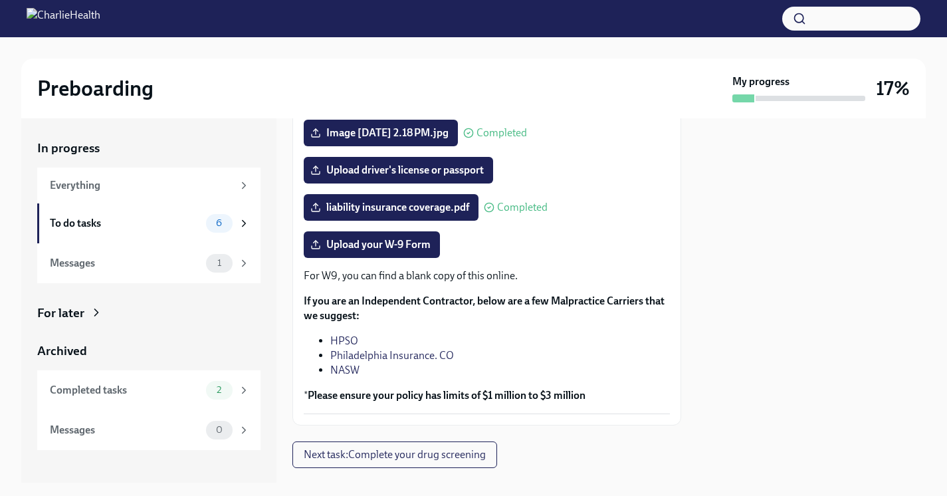
click at [678, 207] on div "The following documents are needed to complete your contractor profile and, in …" at bounding box center [486, 171] width 389 height 508
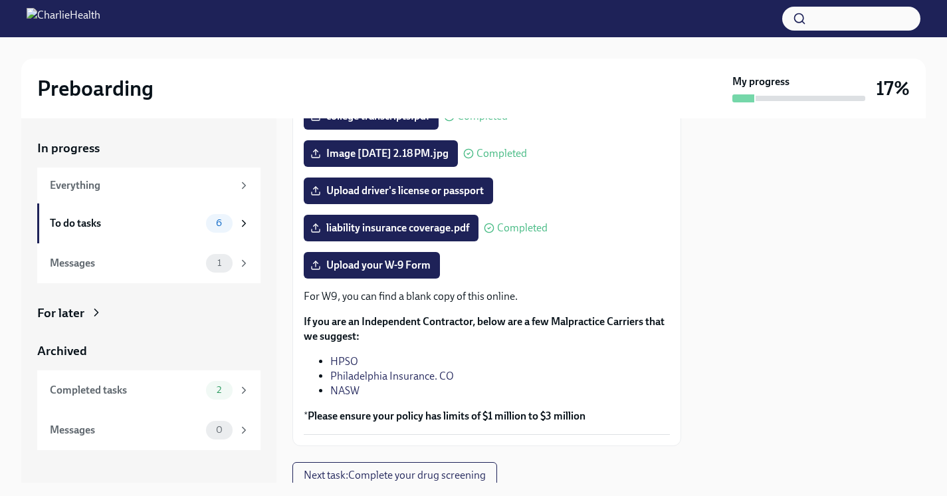
scroll to position [257, 0]
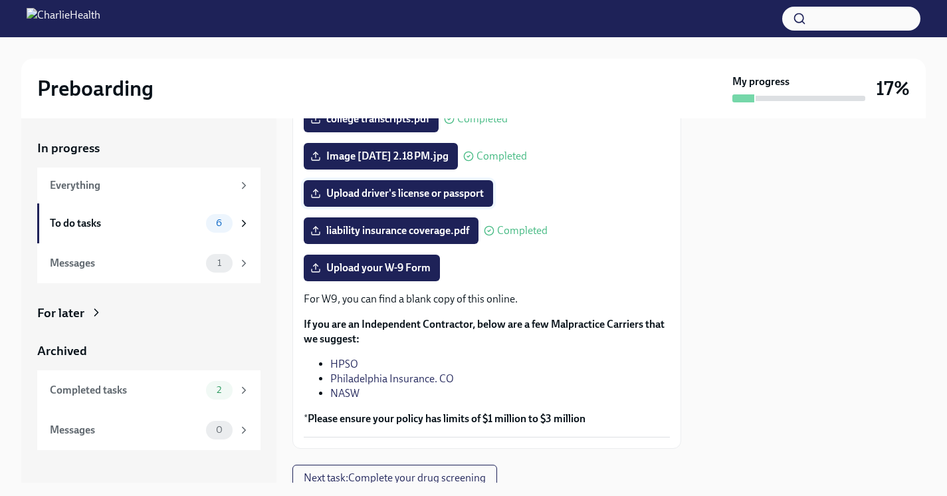
click at [459, 200] on span "Upload driver's license or passport" at bounding box center [398, 193] width 171 height 13
click at [0, 0] on input "Upload driver's license or passport" at bounding box center [0, 0] width 0 height 0
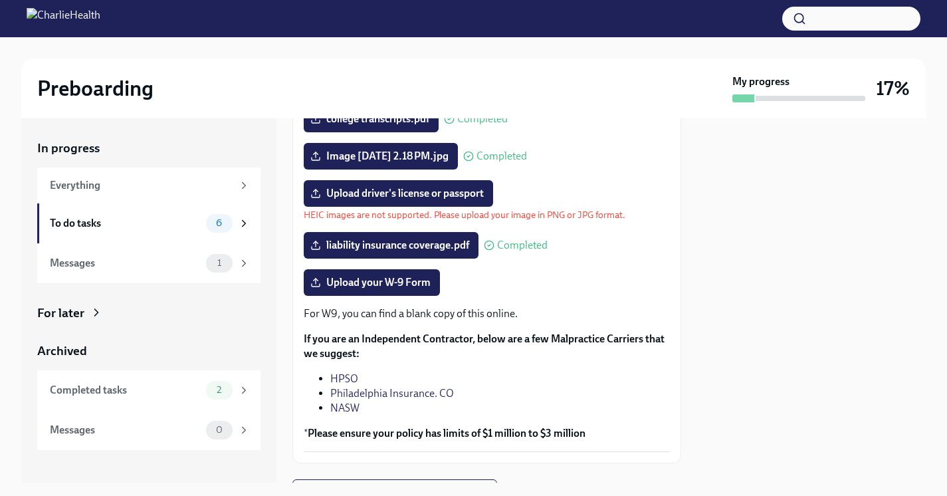
scroll to position [0, 0]
click at [453, 200] on span "Upload driver's license or passport" at bounding box center [398, 193] width 171 height 13
click at [0, 0] on input "Upload driver's license or passport" at bounding box center [0, 0] width 0 height 0
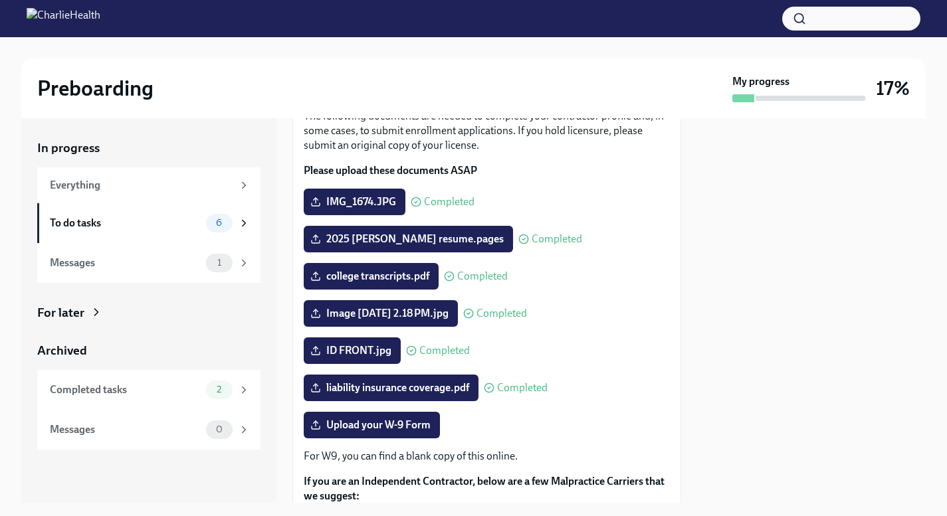
scroll to position [98, 0]
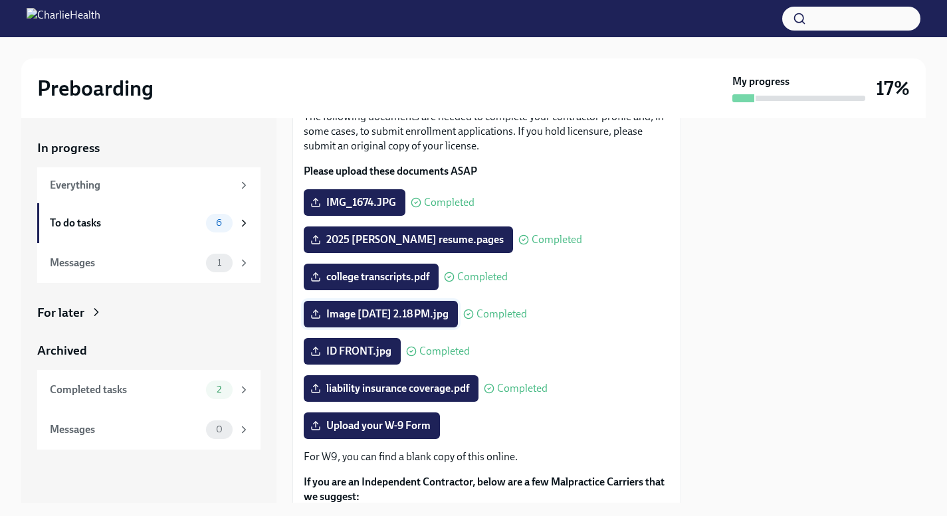
click at [403, 321] on span "Image [DATE] 2.18 PM.jpg" at bounding box center [381, 314] width 136 height 13
click at [0, 0] on input "Image [DATE] 2.18 PM.jpg" at bounding box center [0, 0] width 0 height 0
click at [494, 320] on span "Completed" at bounding box center [502, 314] width 51 height 11
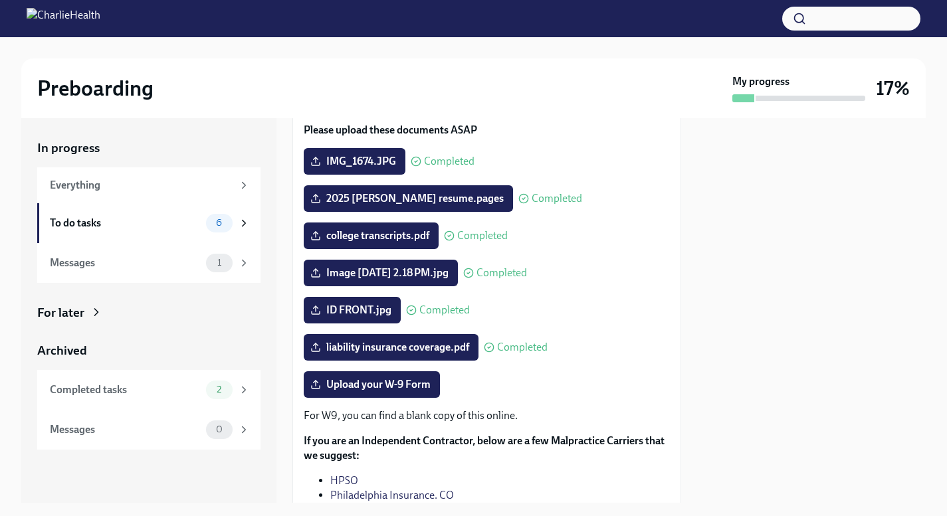
scroll to position [140, 0]
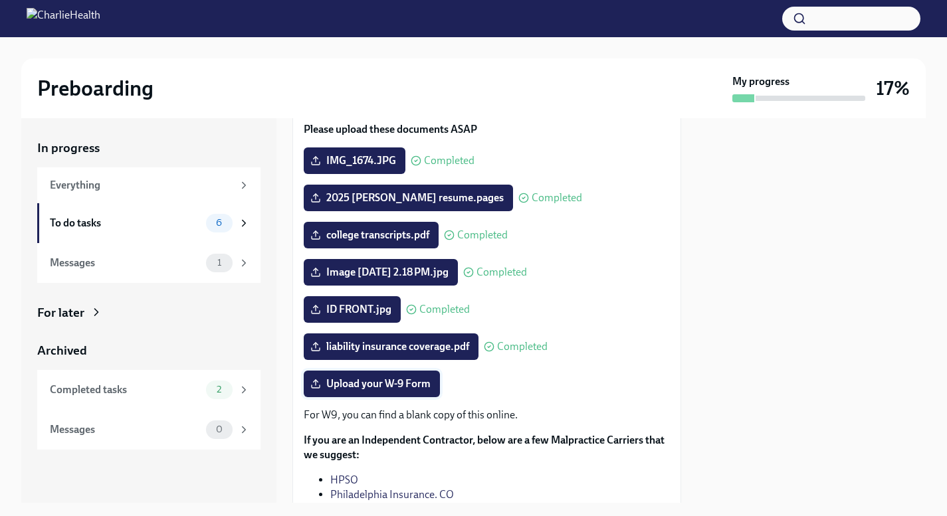
click at [374, 391] on span "Upload your W-9 Form" at bounding box center [372, 384] width 118 height 13
click at [0, 0] on input "Upload your W-9 Form" at bounding box center [0, 0] width 0 height 0
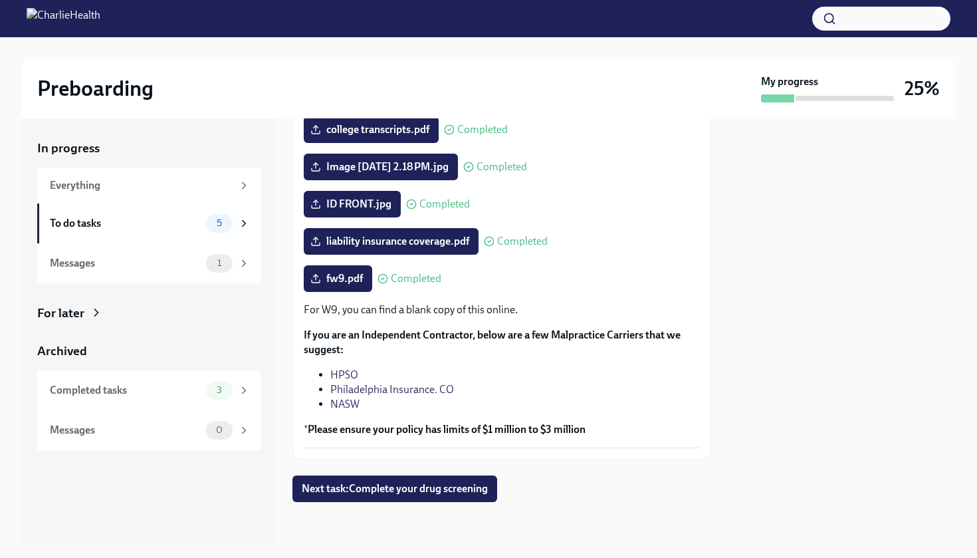
scroll to position [246, 0]
click at [447, 495] on span "Next task : Complete your drug screening" at bounding box center [395, 488] width 186 height 13
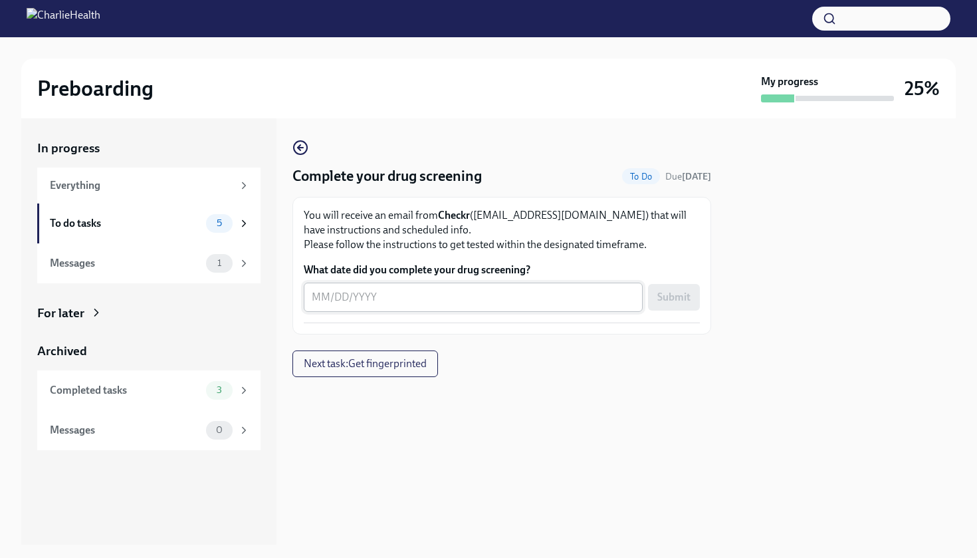
click at [407, 300] on textarea "What date did you complete your drug screening?" at bounding box center [473, 297] width 323 height 16
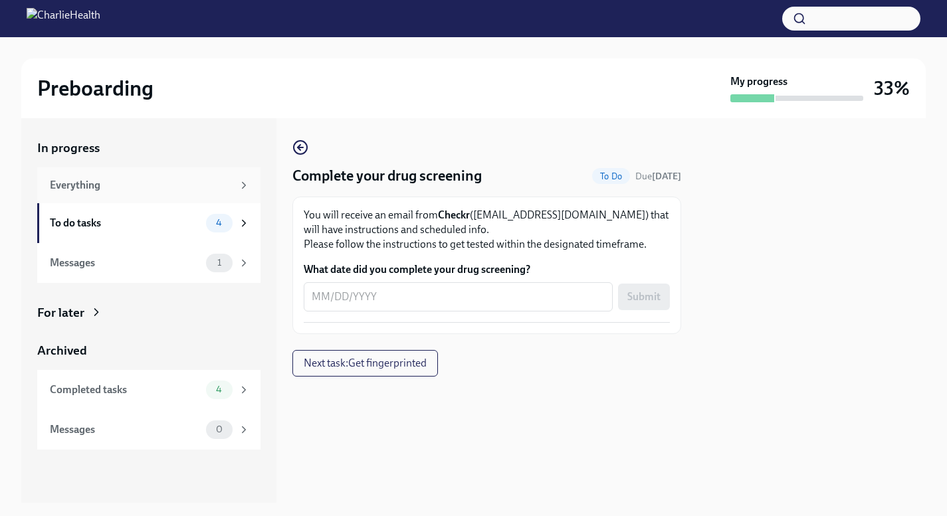
click at [105, 191] on div "Everything" at bounding box center [141, 185] width 183 height 15
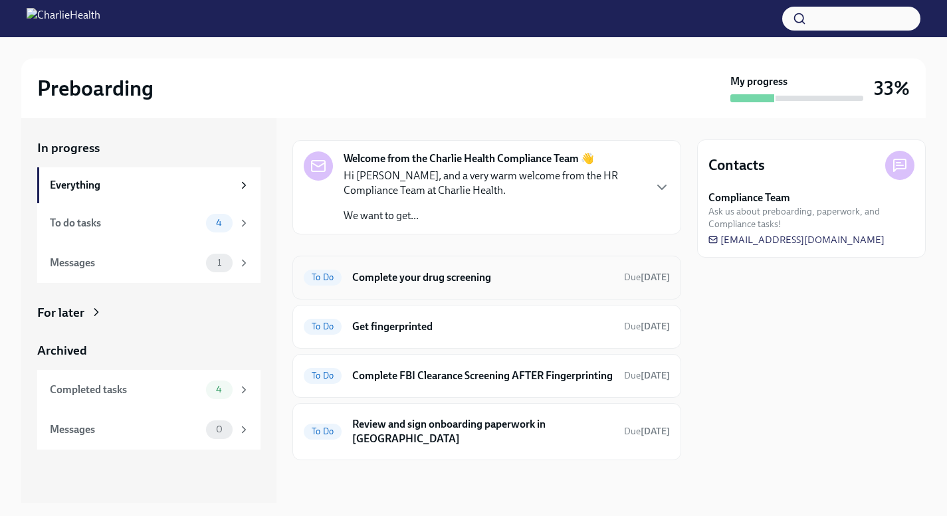
scroll to position [27, 0]
click at [175, 229] on div "To do tasks" at bounding box center [125, 223] width 151 height 15
